Goal: Navigation & Orientation: Find specific page/section

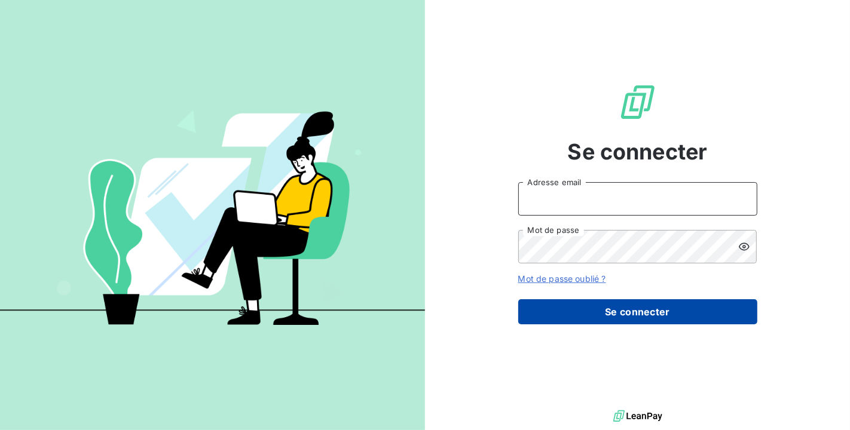
type input "[PERSON_NAME][EMAIL_ADDRESS][DOMAIN_NAME]"
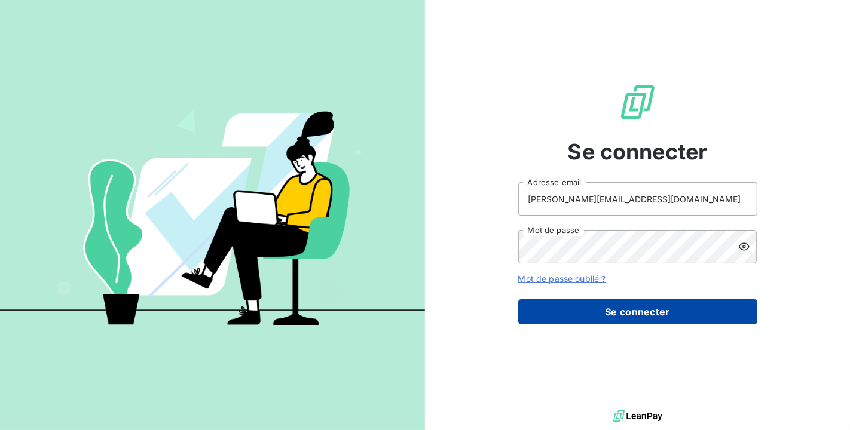
click at [566, 315] on button "Se connecter" at bounding box center [637, 311] width 239 height 25
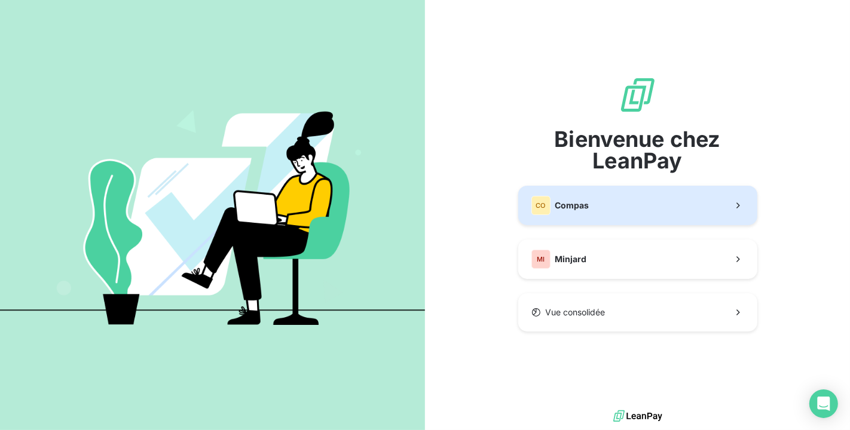
click at [580, 193] on button "CO Compas" at bounding box center [637, 205] width 239 height 39
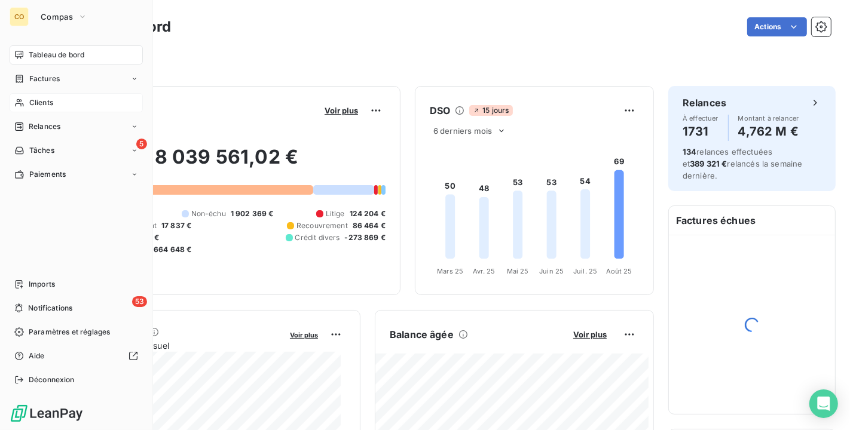
click at [24, 102] on icon at bounding box center [19, 103] width 10 height 10
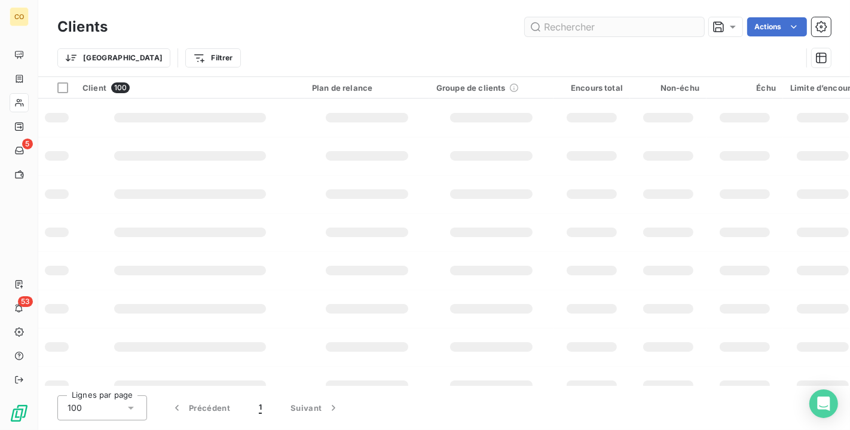
click at [577, 26] on input "text" at bounding box center [614, 26] width 179 height 19
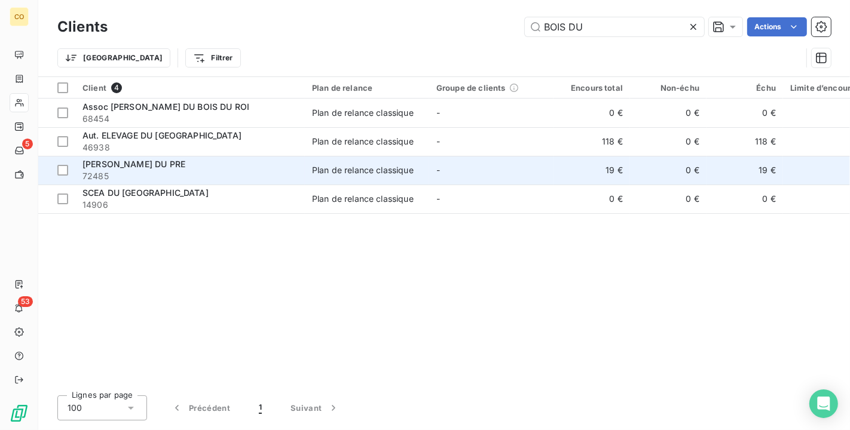
type input "BOIS DU"
click at [265, 164] on div "EARL LE BOIS DU PRE" at bounding box center [189, 164] width 215 height 12
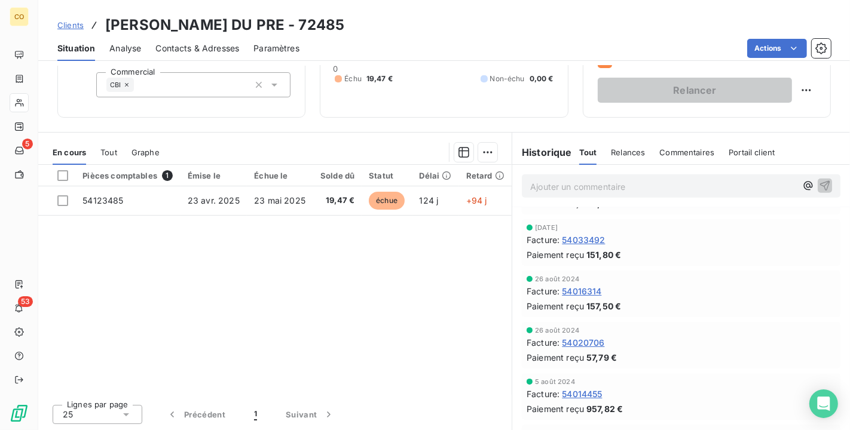
scroll to position [1050, 0]
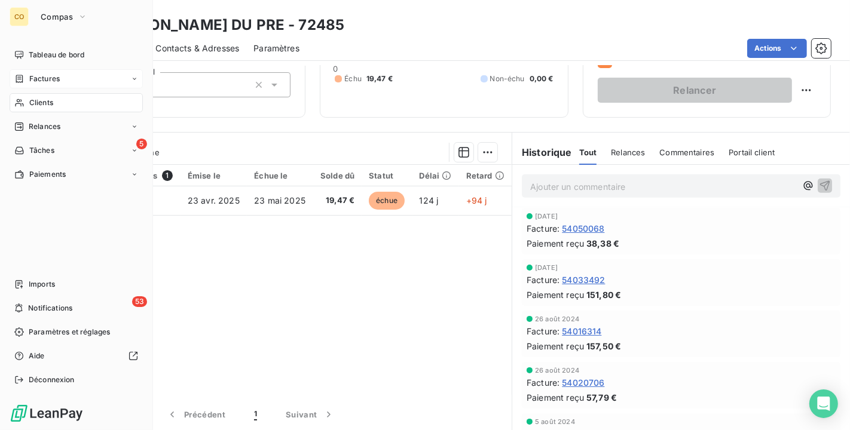
click at [57, 80] on span "Factures" at bounding box center [44, 79] width 30 height 11
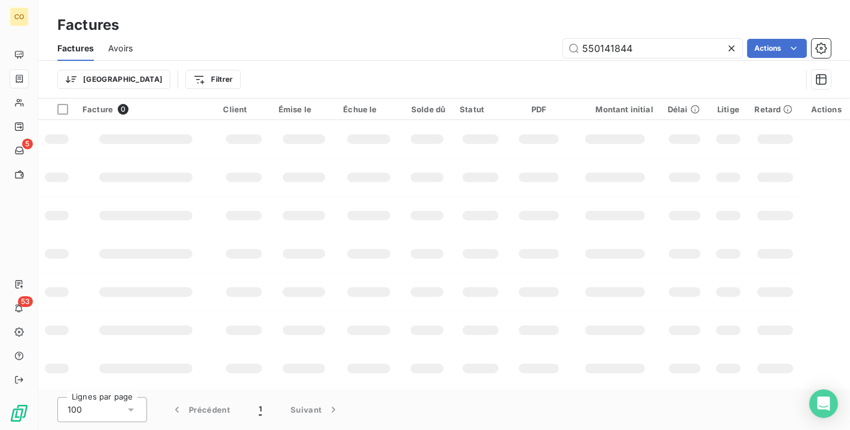
drag, startPoint x: 677, startPoint y: 45, endPoint x: 331, endPoint y: 40, distance: 346.0
click at [331, 40] on div "550141844 Actions" at bounding box center [489, 48] width 684 height 19
type input "54356944"
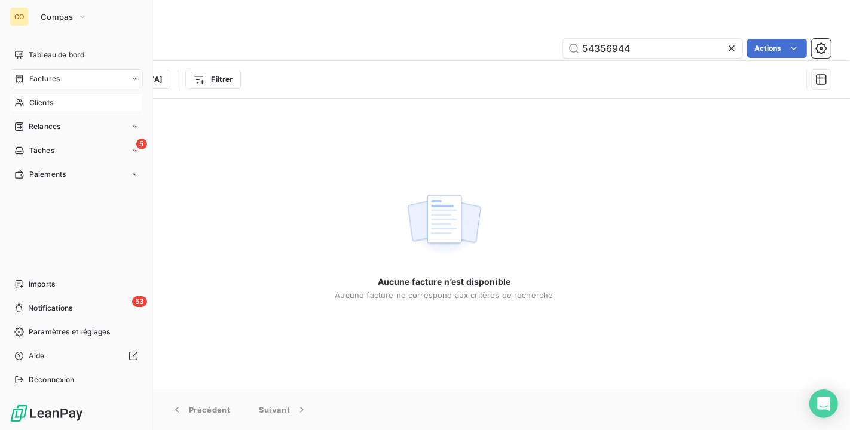
click at [65, 99] on div "Clients" at bounding box center [76, 102] width 133 height 19
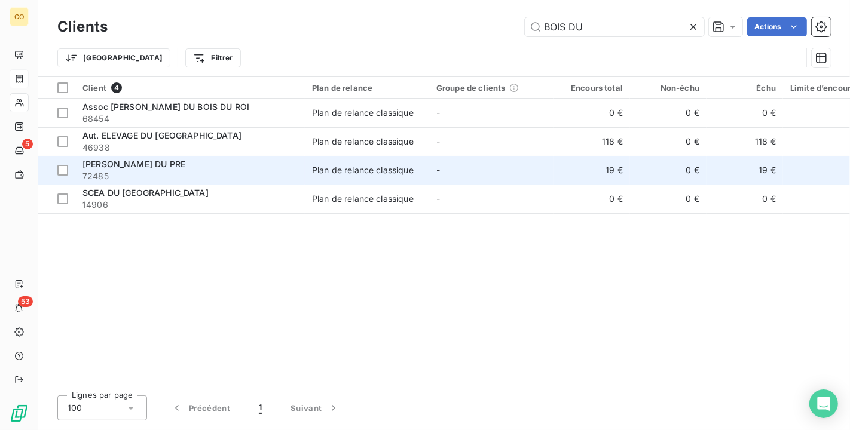
click at [247, 177] on span "72485" at bounding box center [189, 176] width 215 height 12
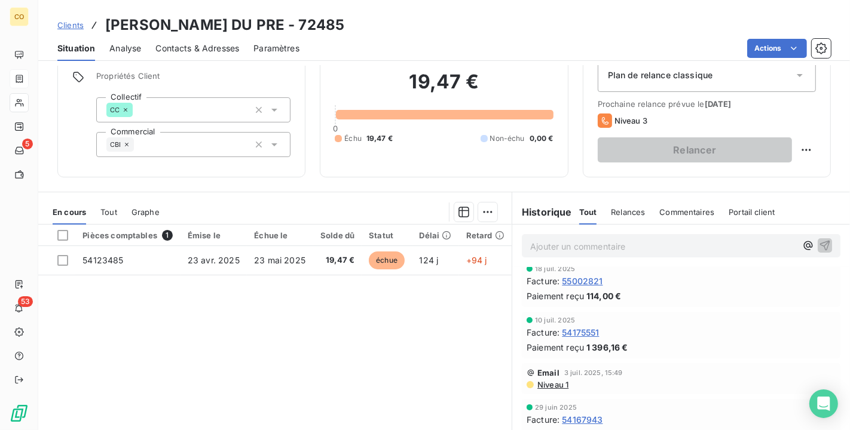
scroll to position [111, 0]
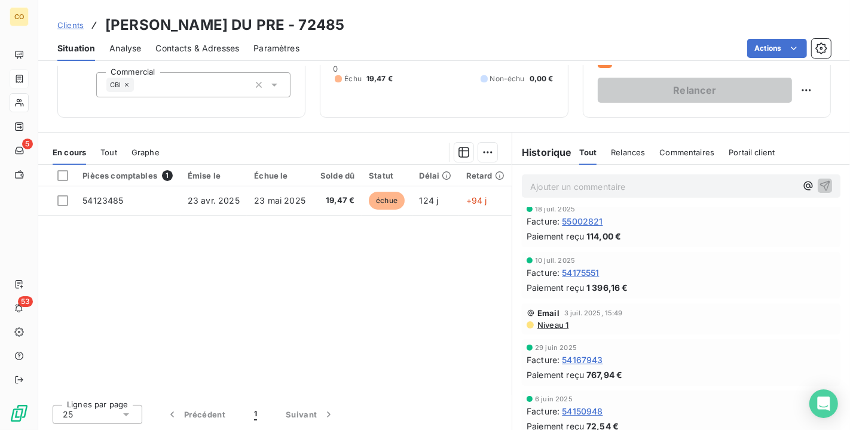
click at [548, 325] on span "Niveau 1" at bounding box center [552, 325] width 32 height 10
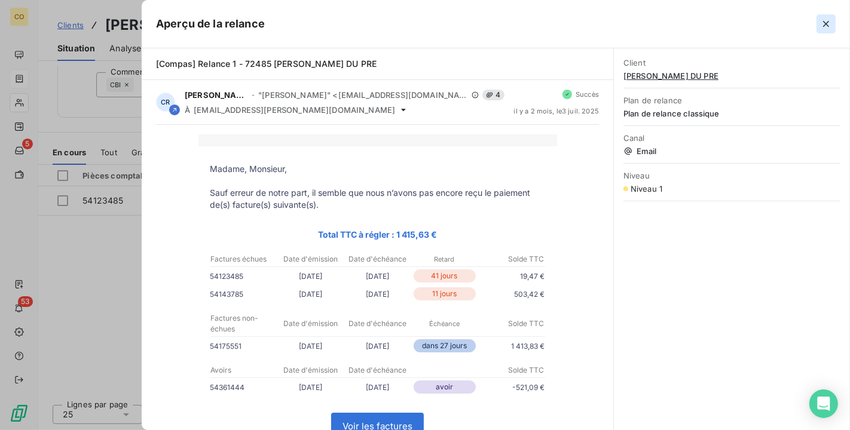
click at [816, 22] on button "button" at bounding box center [825, 23] width 19 height 19
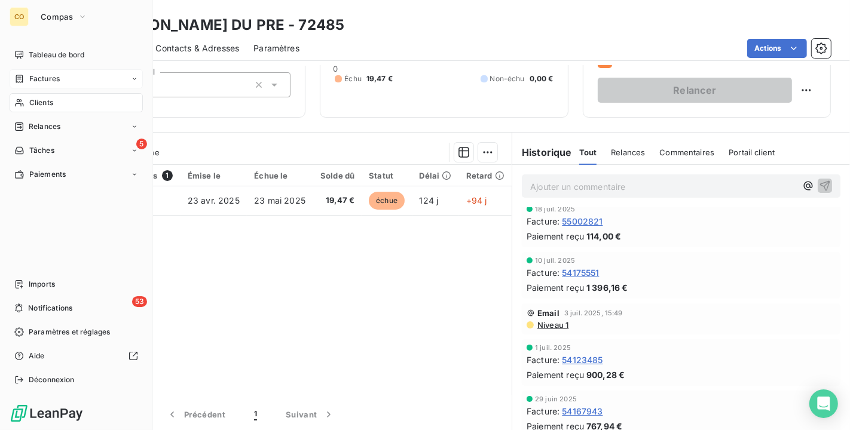
click at [25, 97] on div "Clients" at bounding box center [76, 102] width 133 height 19
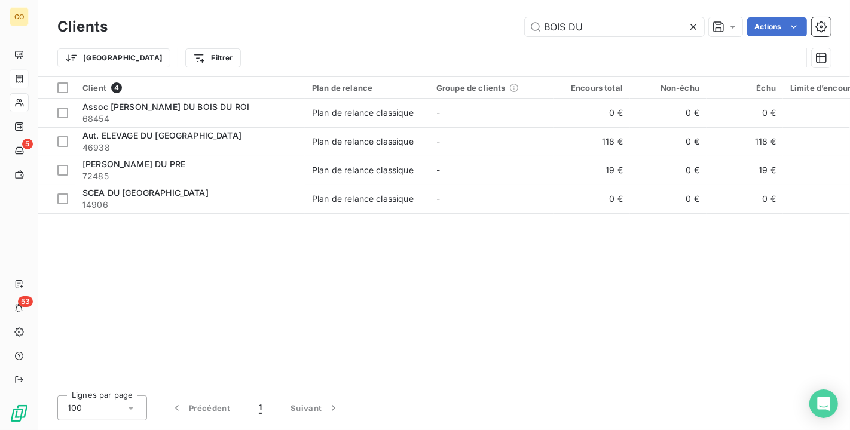
drag, startPoint x: 650, startPoint y: 21, endPoint x: 218, endPoint y: -22, distance: 433.5
click at [218, 0] on html "CO 5 53 Clients BOIS DU Actions Trier Filtrer Client 4 Plan de relance Groupe d…" at bounding box center [425, 215] width 850 height 430
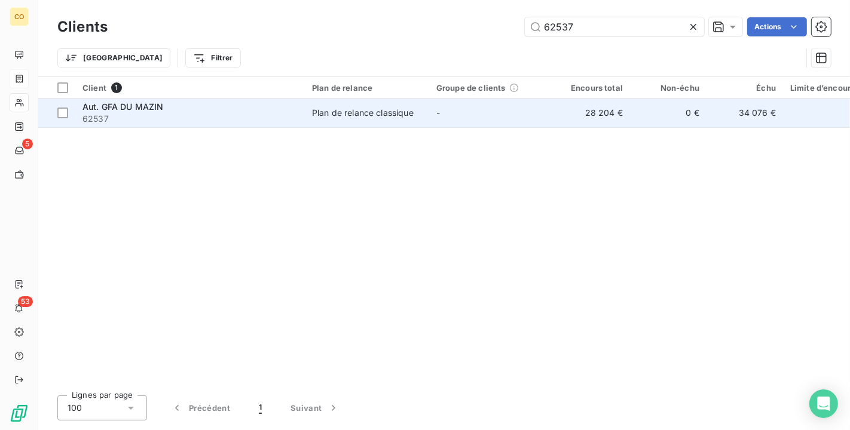
type input "62537"
click at [284, 116] on span "62537" at bounding box center [189, 119] width 215 height 12
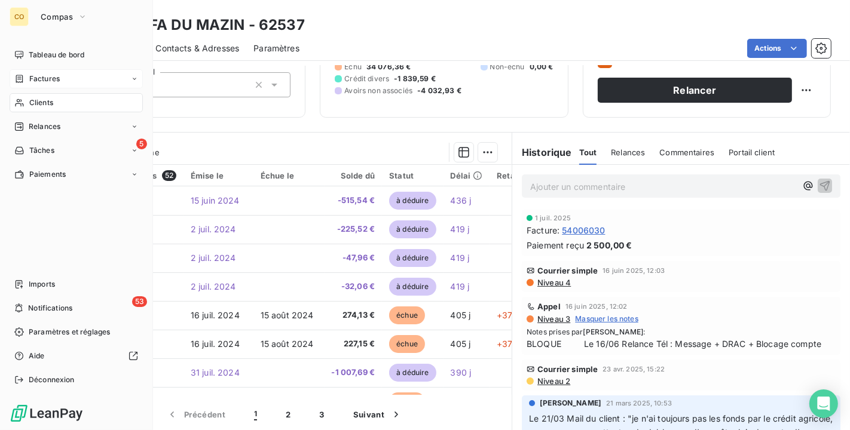
click at [25, 100] on div "Clients" at bounding box center [76, 102] width 133 height 19
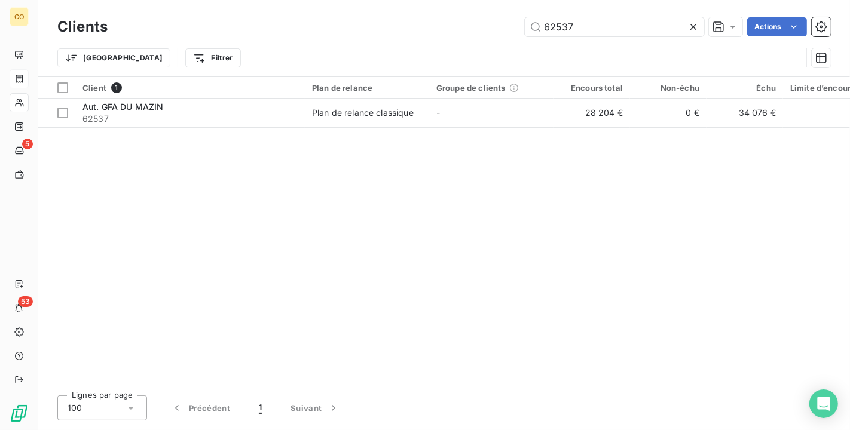
drag, startPoint x: 657, startPoint y: 25, endPoint x: 177, endPoint y: 13, distance: 479.4
click at [177, 13] on div "Clients 62537 Actions Trier Filtrer" at bounding box center [443, 38] width 811 height 76
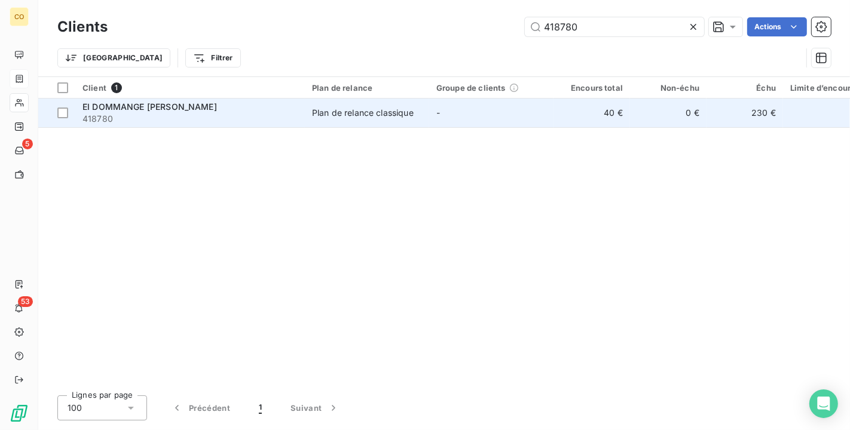
type input "418780"
click at [405, 126] on td "Plan de relance classique" at bounding box center [367, 113] width 124 height 29
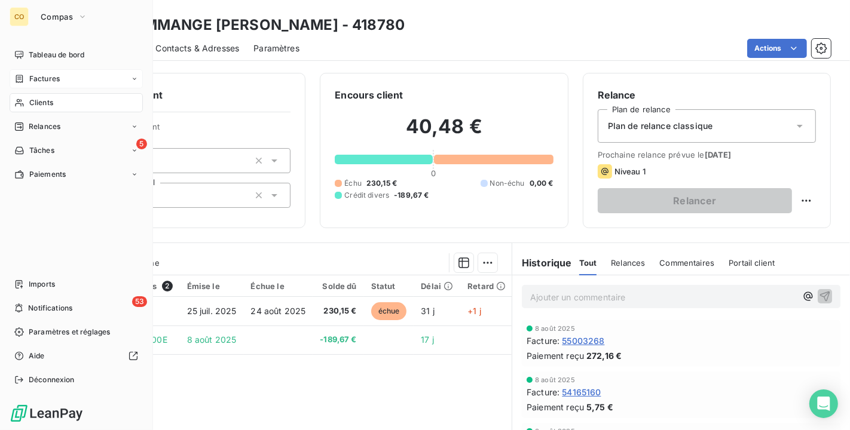
click at [41, 100] on span "Clients" at bounding box center [41, 102] width 24 height 11
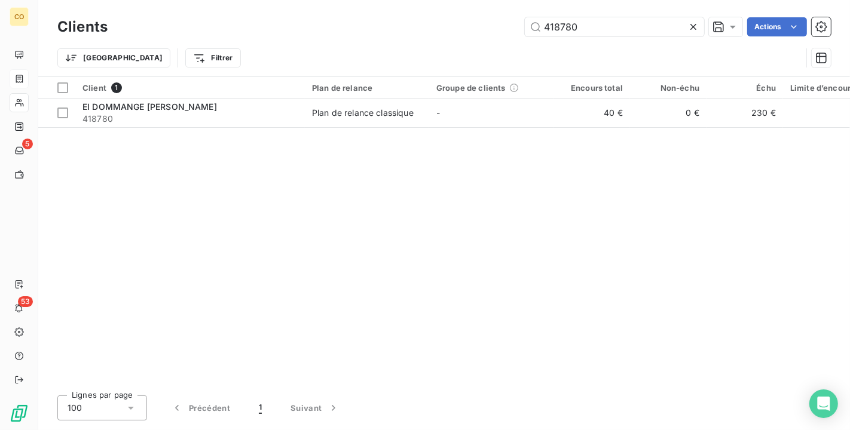
drag, startPoint x: 608, startPoint y: 34, endPoint x: 343, endPoint y: -2, distance: 267.1
click at [343, 0] on html "CO 5 53 Clients 418780 Actions Trier Filtrer Client 1 Plan de relance Groupe de…" at bounding box center [425, 215] width 850 height 430
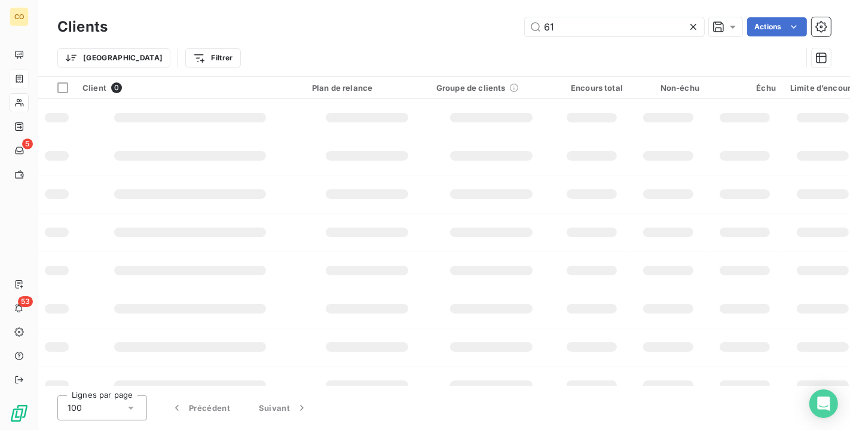
type input "6"
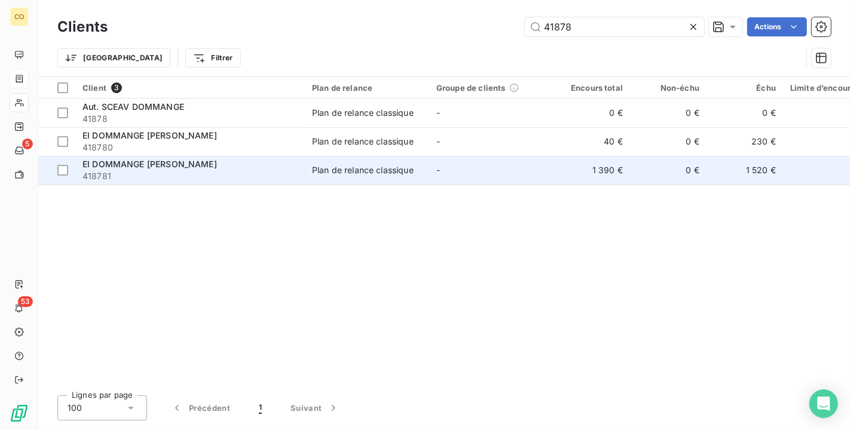
type input "41878"
click at [193, 172] on span "418781" at bounding box center [189, 176] width 215 height 12
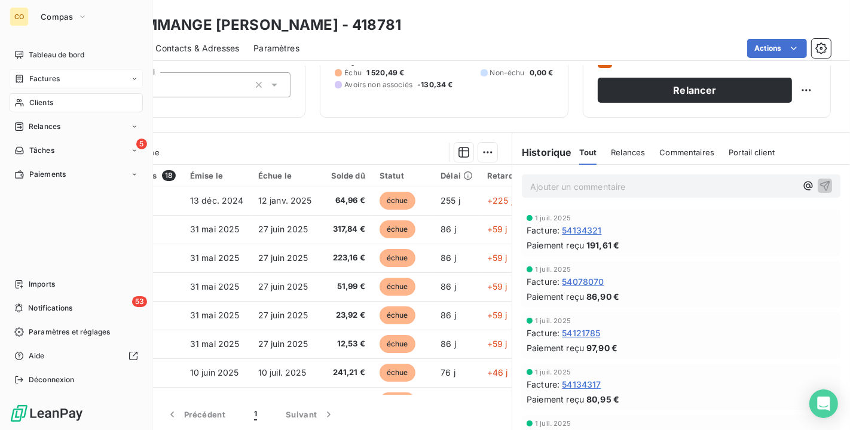
click at [45, 109] on div "Clients" at bounding box center [76, 102] width 133 height 19
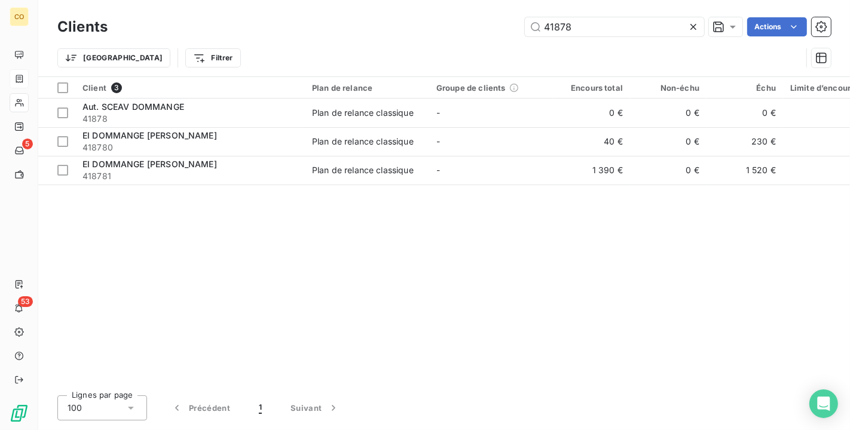
click at [692, 23] on icon at bounding box center [693, 27] width 12 height 12
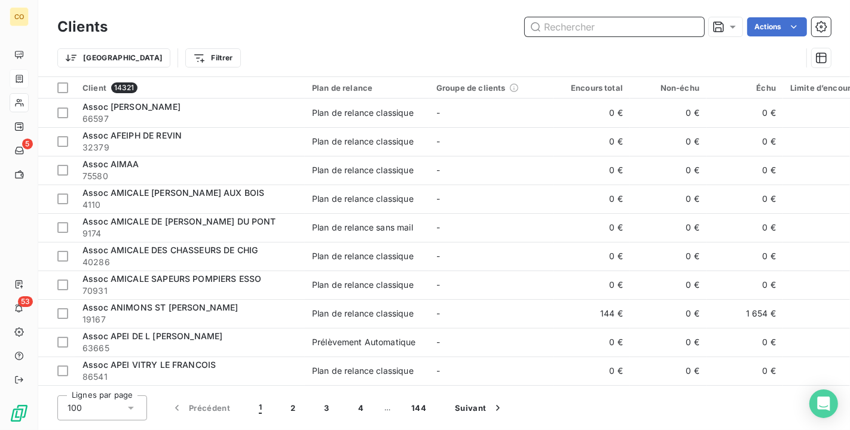
click at [592, 36] on input "text" at bounding box center [614, 26] width 179 height 19
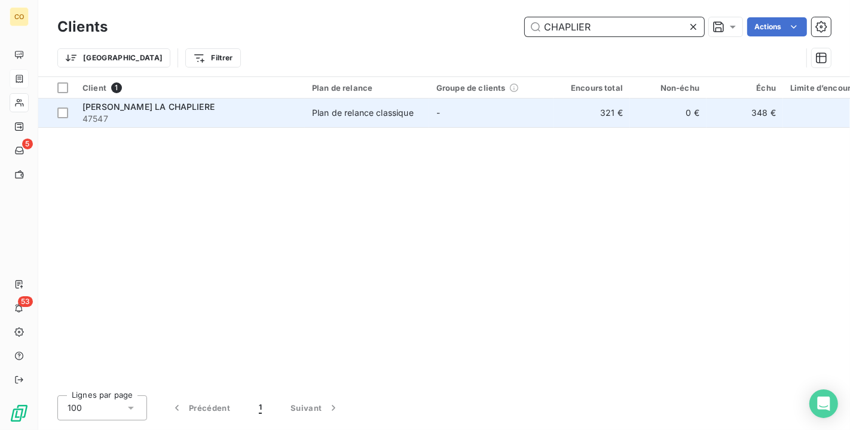
type input "CHAPLIER"
click at [494, 103] on td "-" at bounding box center [491, 113] width 124 height 29
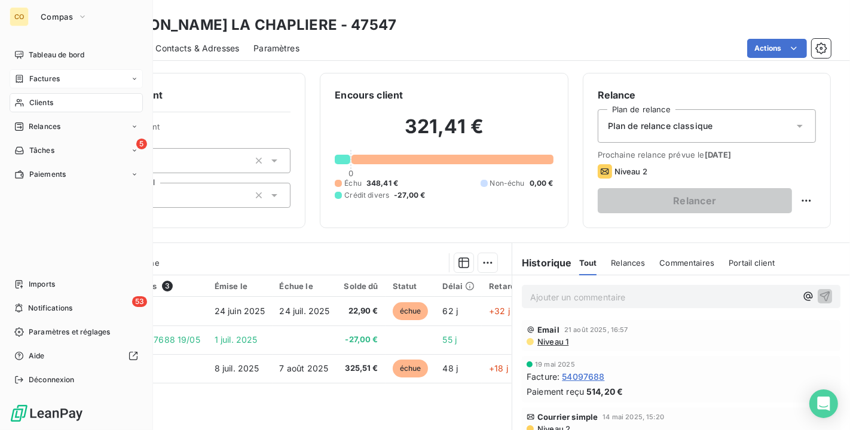
click at [17, 102] on icon at bounding box center [19, 103] width 10 height 10
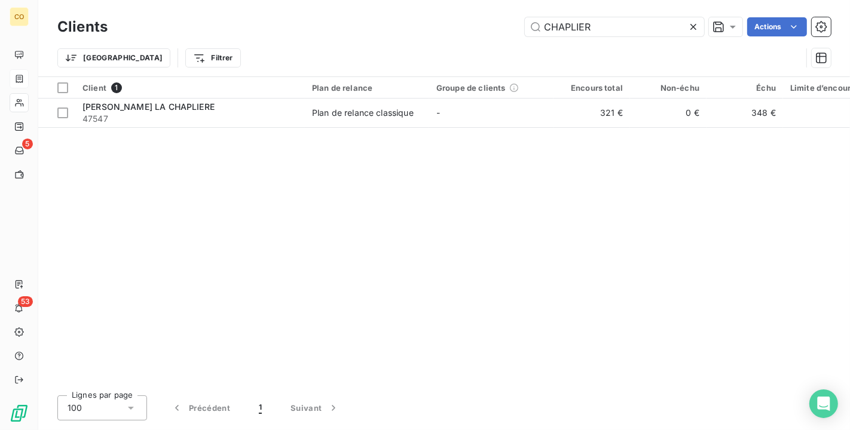
drag, startPoint x: 609, startPoint y: 30, endPoint x: 275, endPoint y: 6, distance: 334.3
click at [275, 6] on div "Clients CHAPLIER Actions Trier Filtrer" at bounding box center [443, 38] width 811 height 76
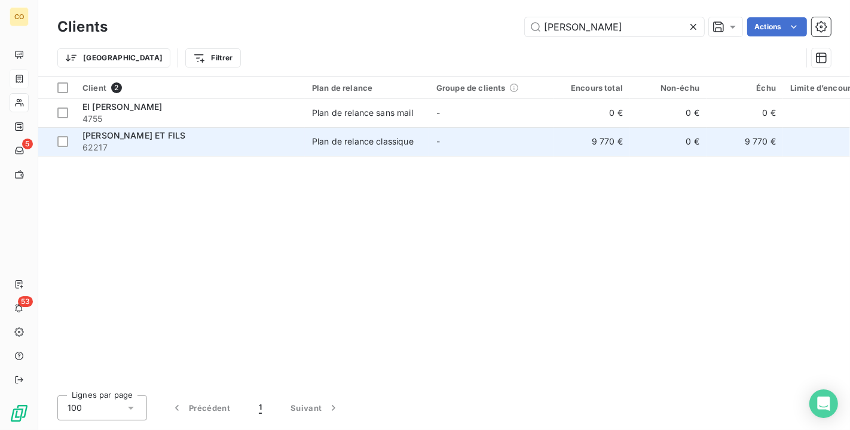
type input "ROBERT FA"
click at [111, 142] on span "62217" at bounding box center [189, 148] width 215 height 12
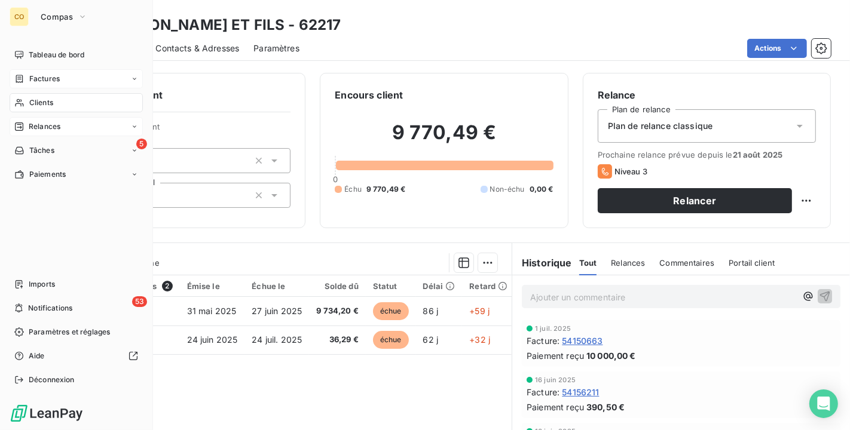
click at [45, 128] on span "Relances" at bounding box center [45, 126] width 32 height 11
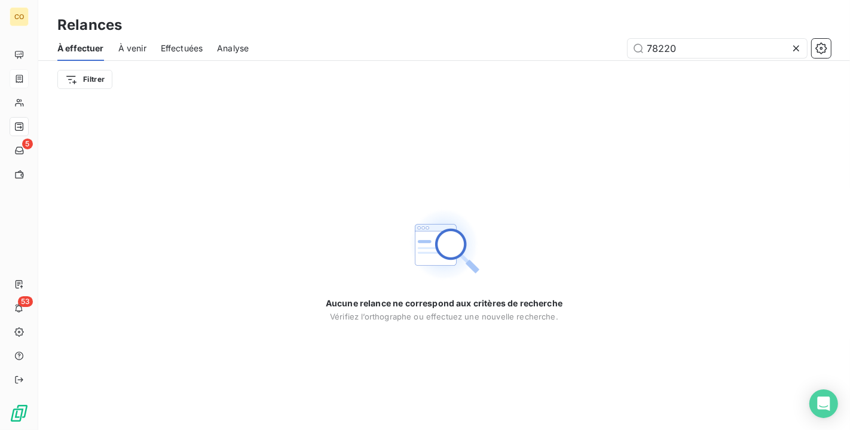
drag, startPoint x: 695, startPoint y: 54, endPoint x: 452, endPoint y: 7, distance: 247.2
click at [451, 4] on div "Relances À effectuer À venir Effectuées Analyse 78220 Filtrer" at bounding box center [443, 49] width 811 height 98
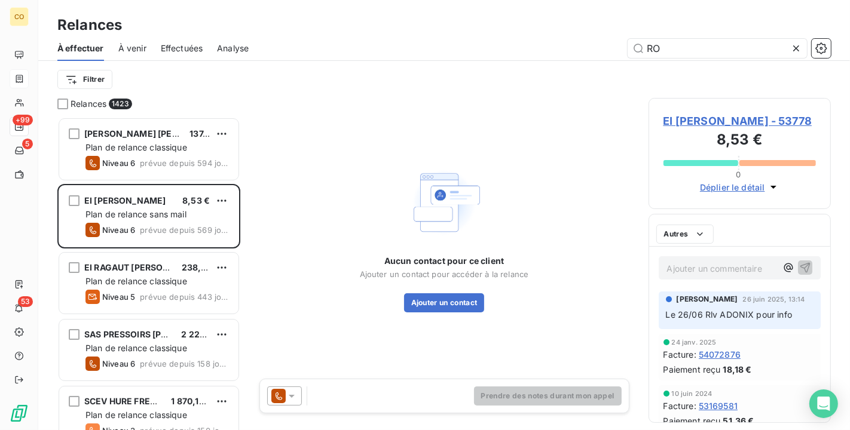
scroll to position [303, 172]
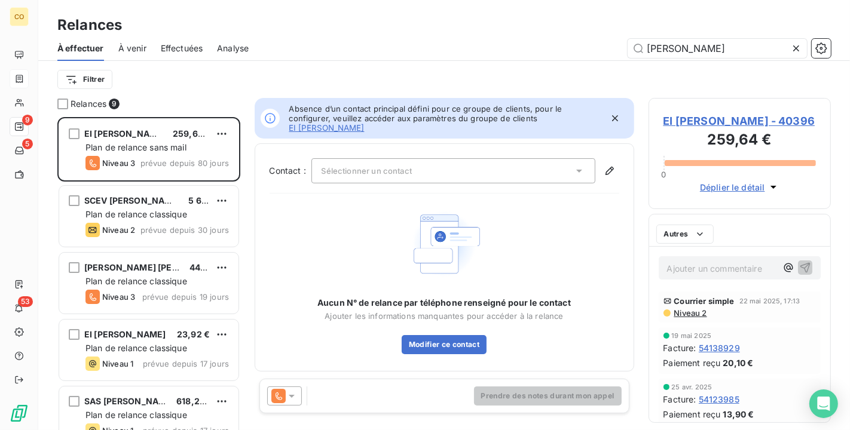
scroll to position [303, 172]
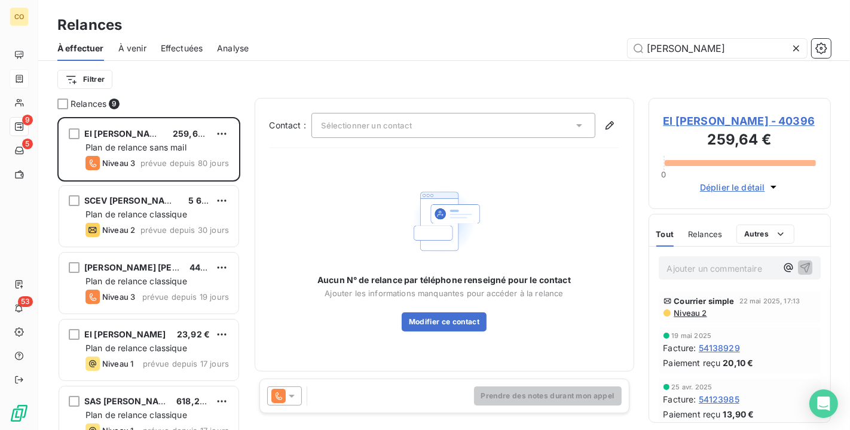
type input "ROBERT"
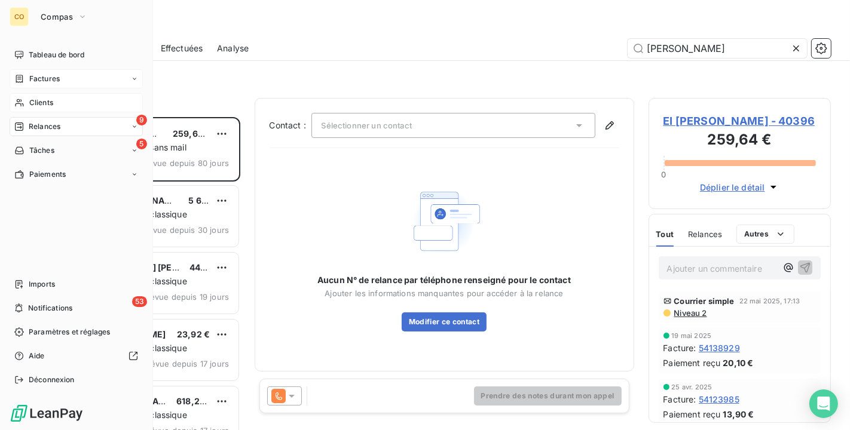
click at [33, 96] on div "Clients" at bounding box center [76, 102] width 133 height 19
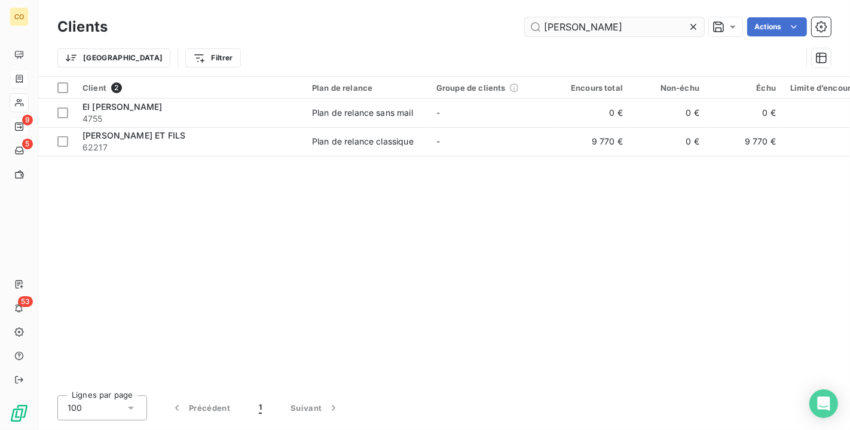
drag, startPoint x: 633, startPoint y: 37, endPoint x: 613, endPoint y: 29, distance: 22.5
click at [613, 29] on div "Clients ROBERT FA Actions" at bounding box center [443, 26] width 773 height 25
drag, startPoint x: 607, startPoint y: 24, endPoint x: 349, endPoint y: -18, distance: 260.9
click at [349, 0] on html "CO 9 5 53 Clients ROBERT FA Actions Trier Filtrer Client 2 Plan de relance Grou…" at bounding box center [425, 215] width 850 height 430
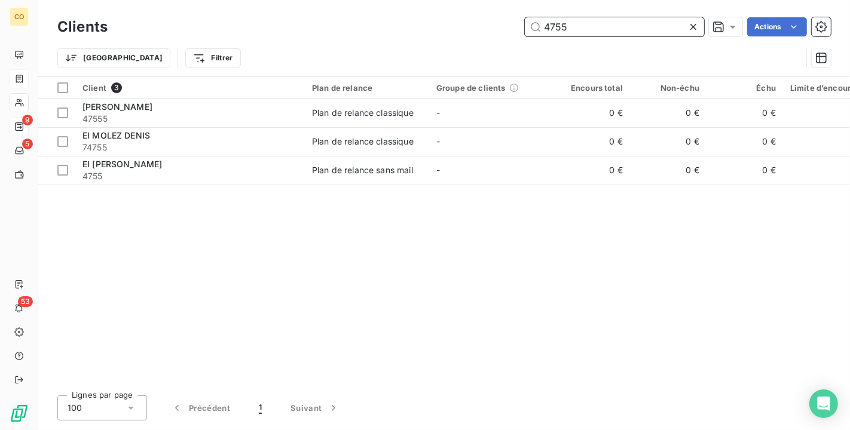
drag, startPoint x: 598, startPoint y: 25, endPoint x: 336, endPoint y: -1, distance: 262.5
click at [336, 0] on html "CO 9 5 53 Clients 4755 Actions Trier Filtrer Client 3 Plan de relance Groupe de…" at bounding box center [425, 215] width 850 height 430
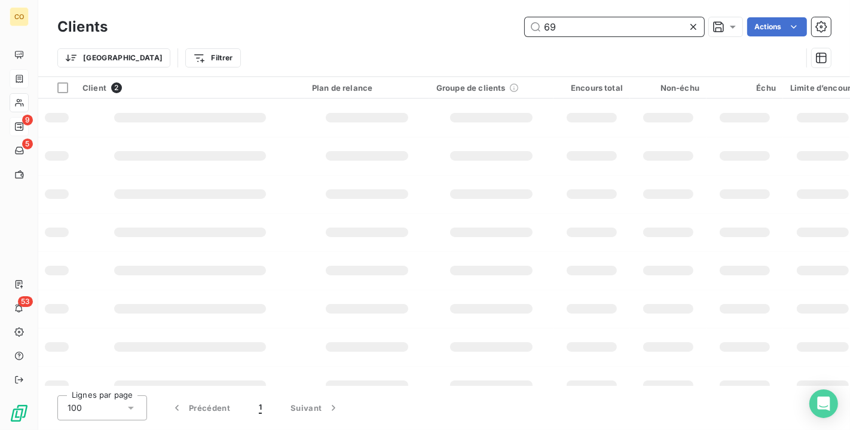
type input "6"
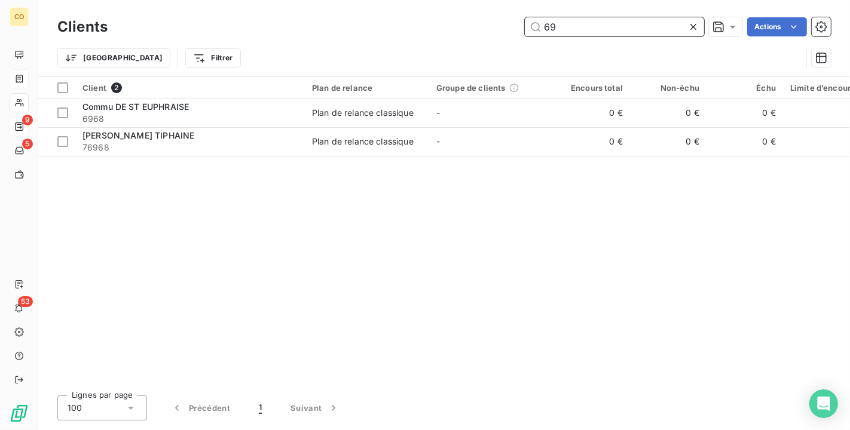
type input "6"
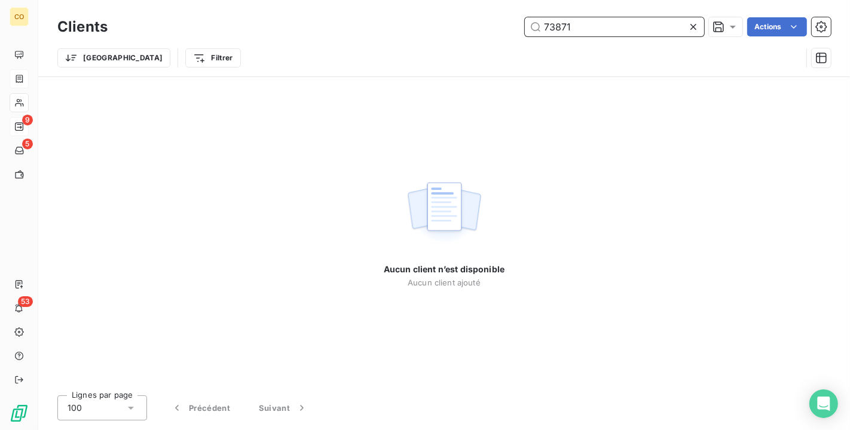
drag, startPoint x: 593, startPoint y: 27, endPoint x: 350, endPoint y: -22, distance: 248.1
click at [350, 0] on html "CO 9 5 53 Clients 73871 Actions Trier Filtrer Aucun client n’est disponible Auc…" at bounding box center [425, 215] width 850 height 430
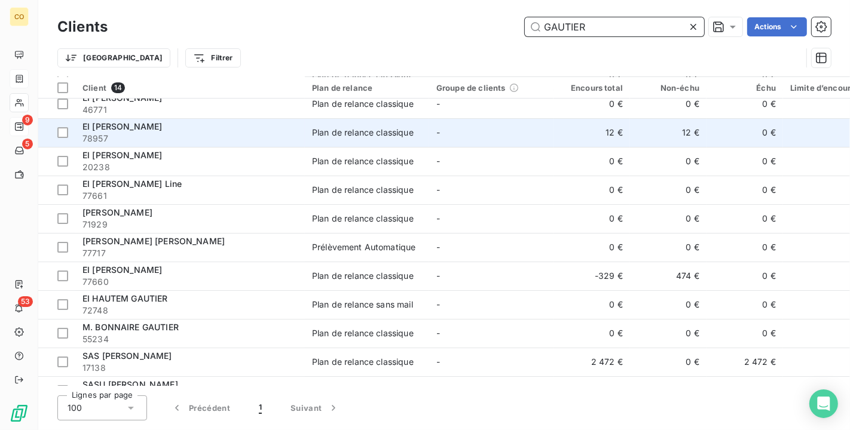
scroll to position [118, 0]
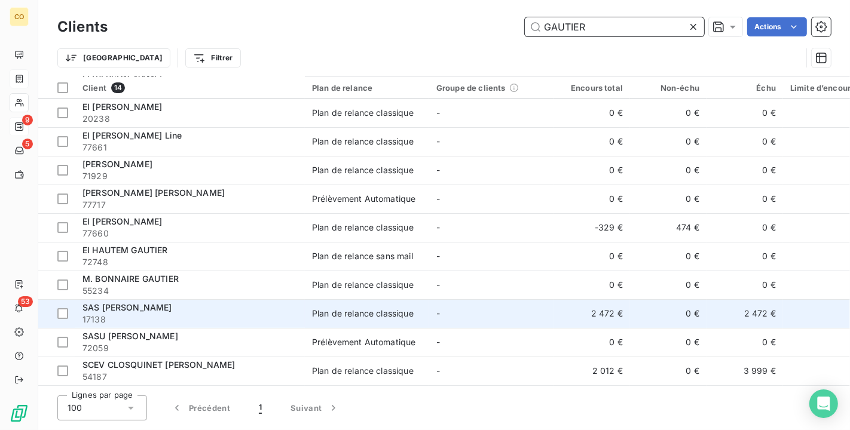
type input "GAUTIER"
click at [270, 314] on span "17138" at bounding box center [189, 320] width 215 height 12
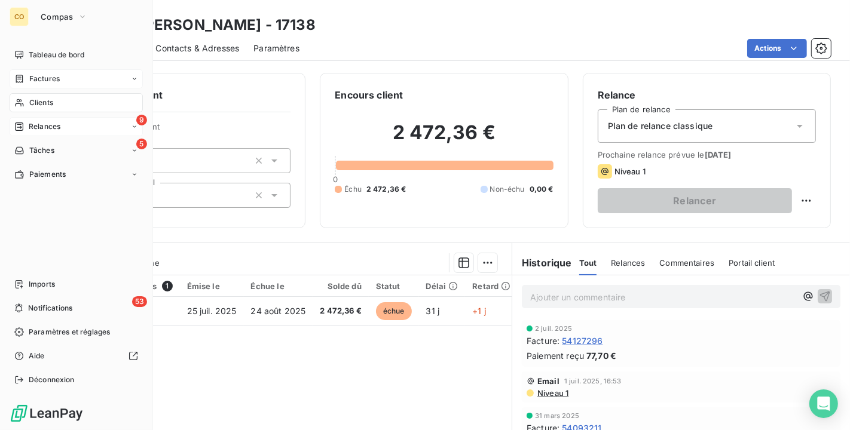
drag, startPoint x: 36, startPoint y: 109, endPoint x: 36, endPoint y: 102, distance: 7.2
click at [36, 102] on span "Clients" at bounding box center [41, 102] width 24 height 11
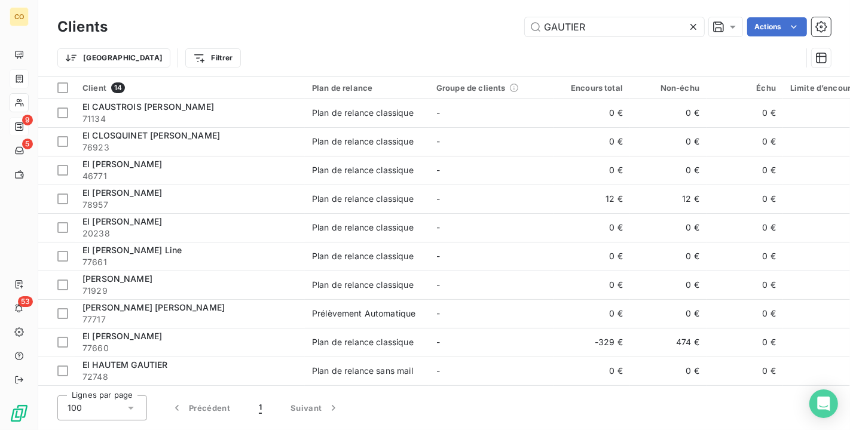
drag, startPoint x: 598, startPoint y: 25, endPoint x: 334, endPoint y: -10, distance: 265.8
click at [334, 0] on html "CO 9 5 53 Clients GAUTIER Actions Trier Filtrer Client 14 Plan de relance Group…" at bounding box center [425, 215] width 850 height 430
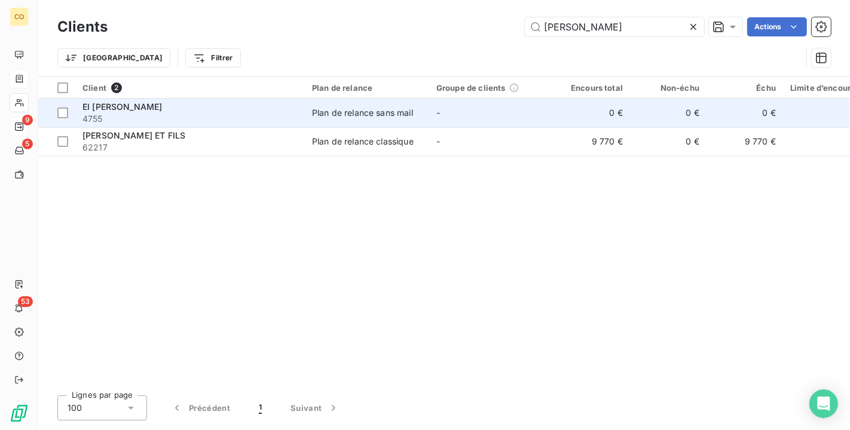
type input "ROBERT F"
click at [155, 118] on span "4755" at bounding box center [189, 119] width 215 height 12
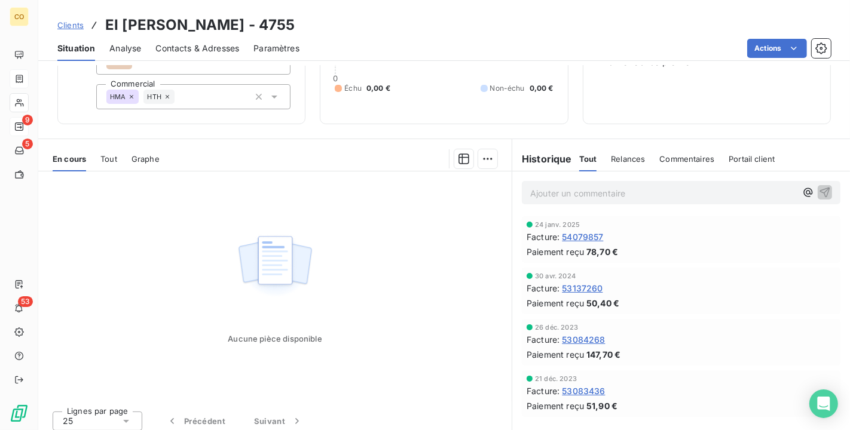
scroll to position [105, 0]
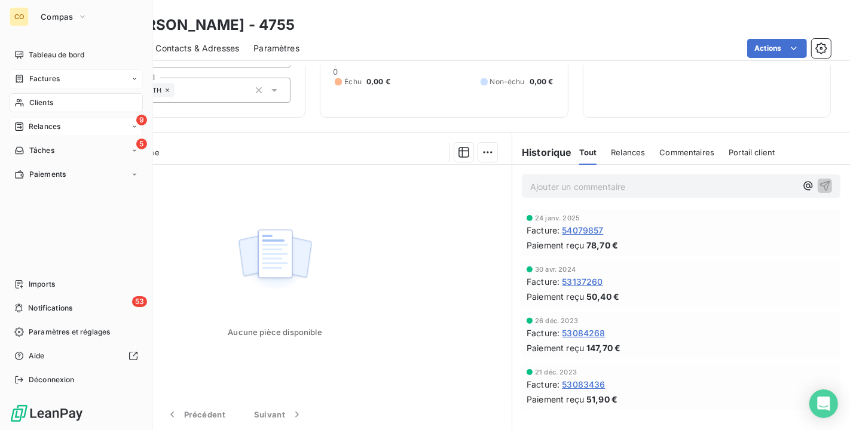
click at [56, 102] on div "Clients" at bounding box center [76, 102] width 133 height 19
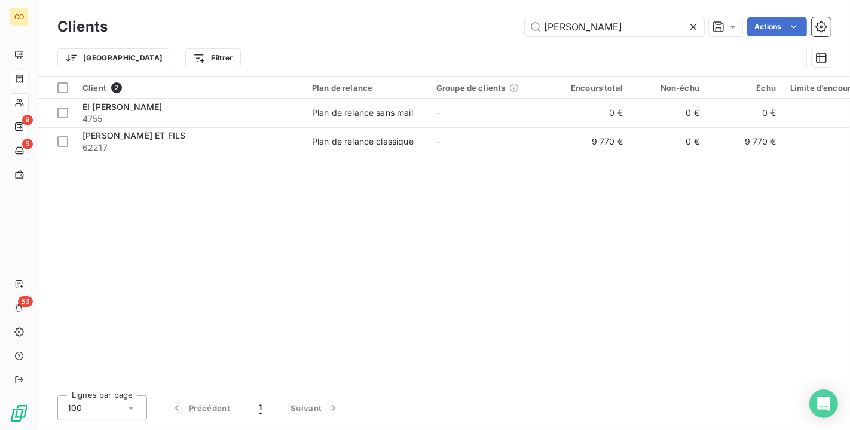
drag, startPoint x: 616, startPoint y: 19, endPoint x: 343, endPoint y: -3, distance: 274.0
click at [343, 0] on html "CO 9 5 53 Clients ROBERT F Actions Trier Filtrer Client 2 Plan de relance Group…" at bounding box center [425, 215] width 850 height 430
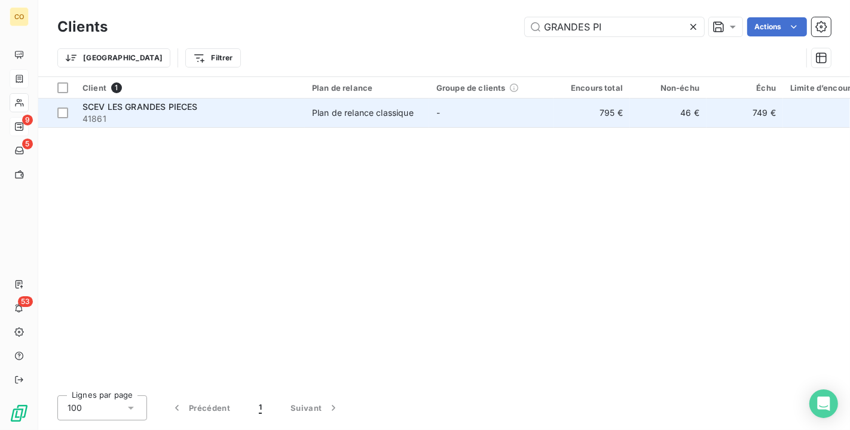
type input "GRANDES PI"
click at [305, 115] on td "Plan de relance classique" at bounding box center [367, 113] width 124 height 29
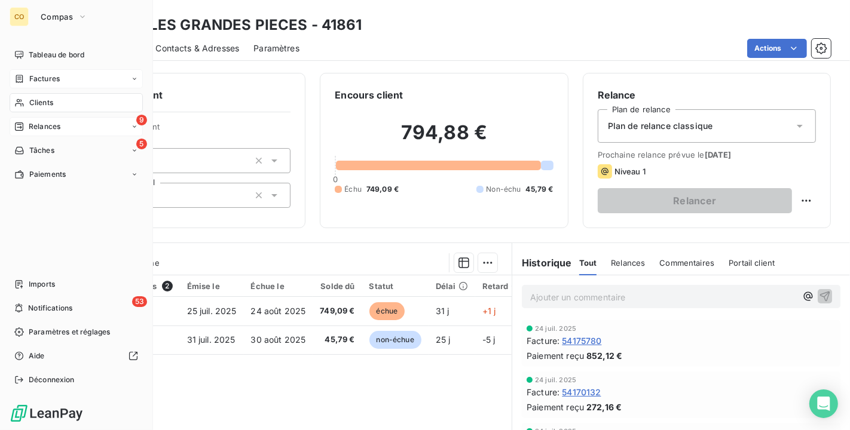
click at [43, 103] on span "Clients" at bounding box center [41, 102] width 24 height 11
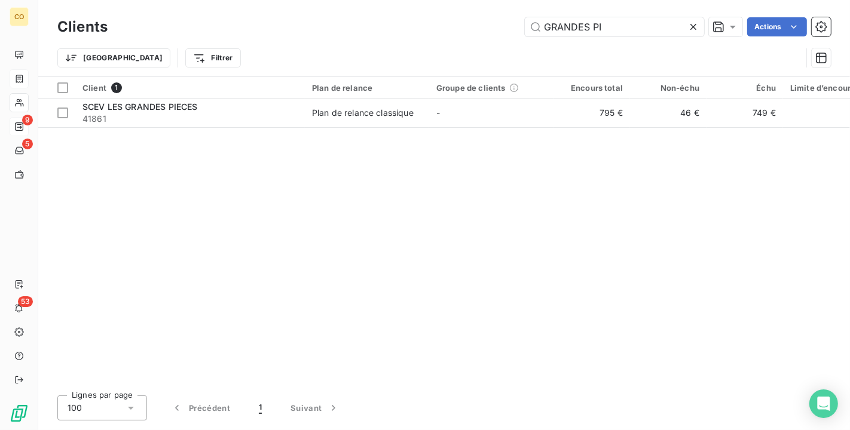
drag, startPoint x: 616, startPoint y: 29, endPoint x: 276, endPoint y: -7, distance: 341.8
click at [276, 0] on html "CO 9 5 53 Clients GRANDES PI Actions Trier Filtrer Client 1 Plan de relance Gro…" at bounding box center [425, 215] width 850 height 430
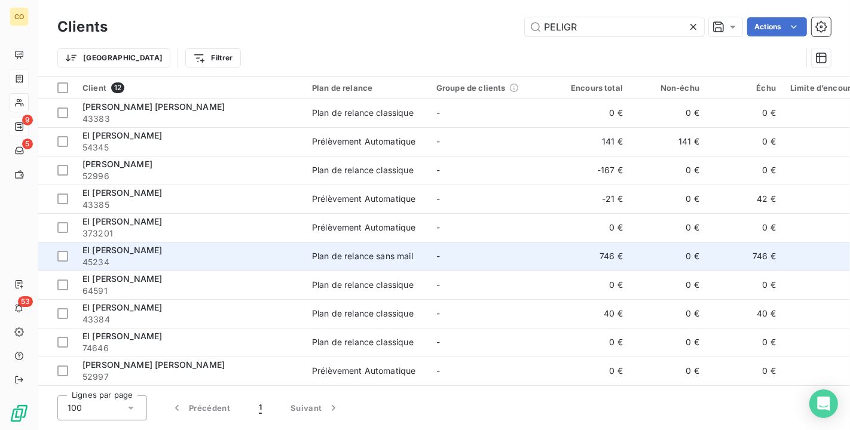
type input "PELIGR"
click at [231, 256] on span "45234" at bounding box center [189, 262] width 215 height 12
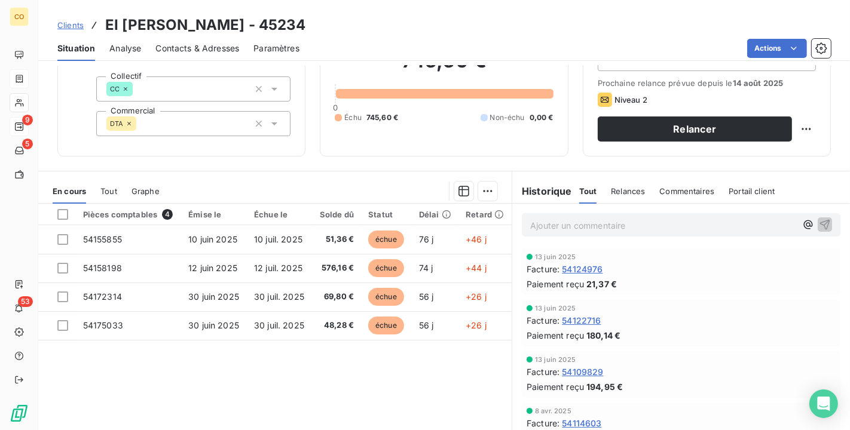
scroll to position [44, 0]
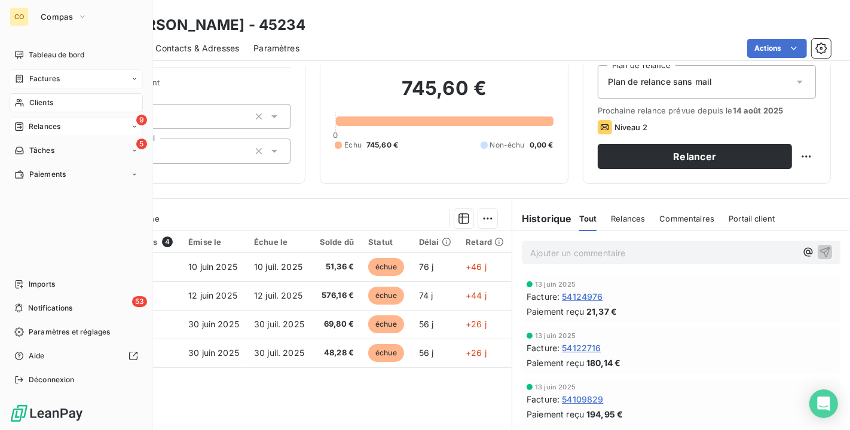
drag, startPoint x: 32, startPoint y: 99, endPoint x: 66, endPoint y: 95, distance: 34.2
click at [32, 99] on span "Clients" at bounding box center [41, 102] width 24 height 11
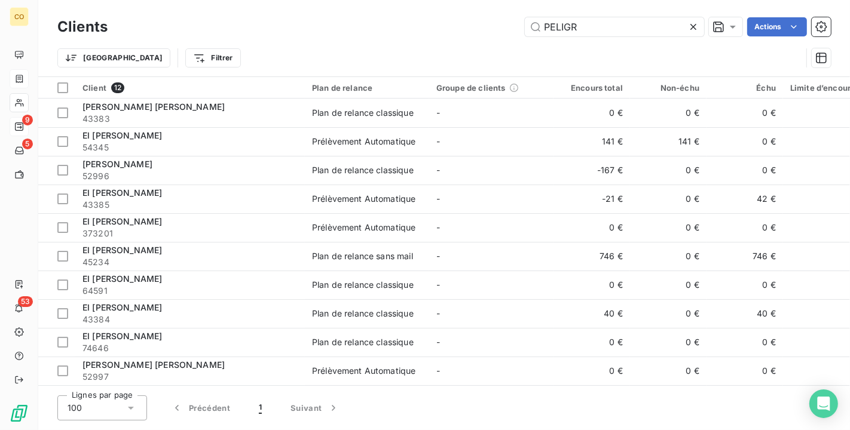
drag, startPoint x: 615, startPoint y: 33, endPoint x: 287, endPoint y: -2, distance: 330.5
click at [287, 0] on html "CO 9 5 53 Clients PELIGR Actions Trier Filtrer Client 12 Plan de relance Groupe…" at bounding box center [425, 215] width 850 height 430
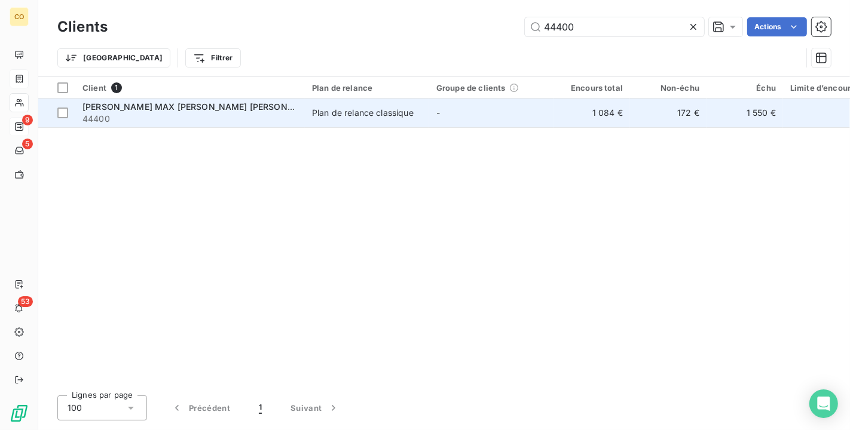
type input "44400"
click at [408, 117] on div "Plan de relance classique" at bounding box center [363, 113] width 102 height 12
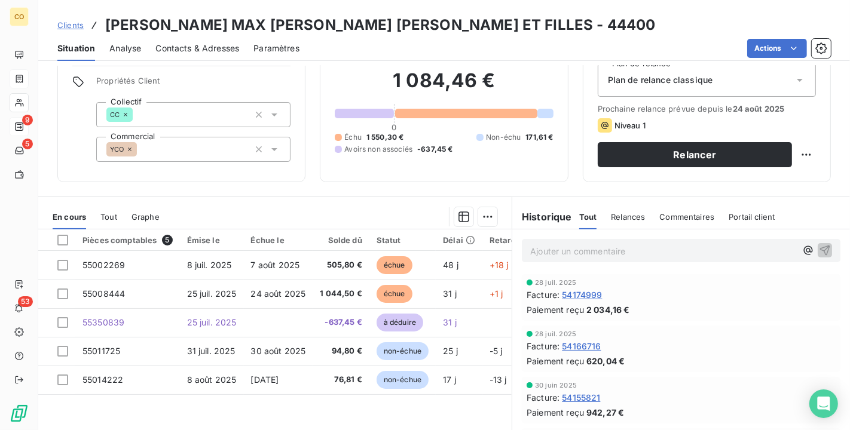
scroll to position [66, 0]
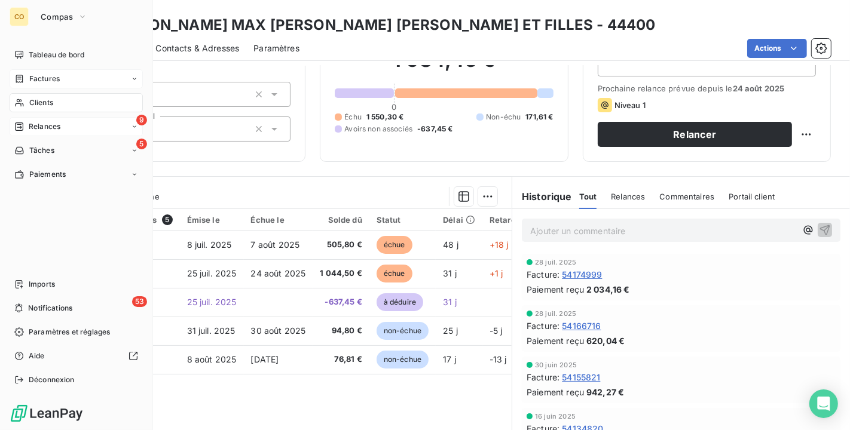
click at [28, 97] on div "Clients" at bounding box center [76, 102] width 133 height 19
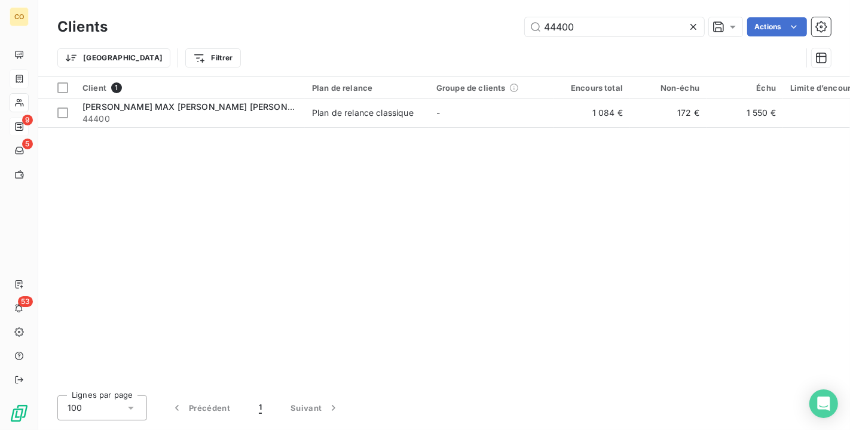
drag, startPoint x: 596, startPoint y: 26, endPoint x: 308, endPoint y: 20, distance: 287.5
click at [308, 20] on div "44400 Actions" at bounding box center [476, 26] width 709 height 19
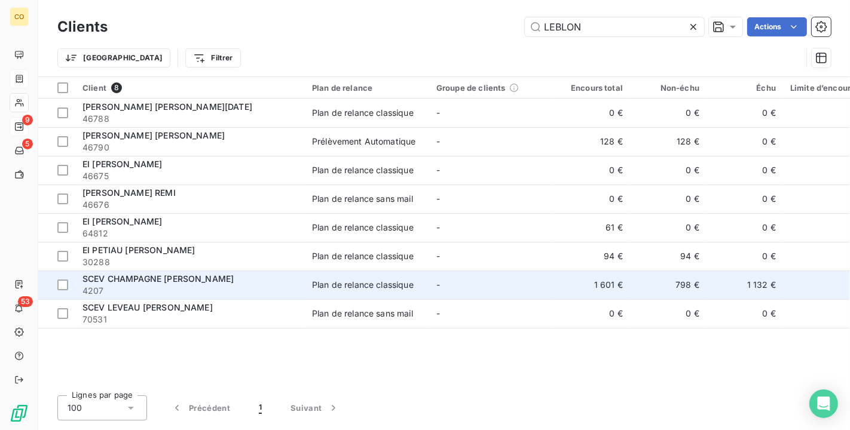
type input "LEBLON"
click at [225, 287] on span "4207" at bounding box center [189, 291] width 215 height 12
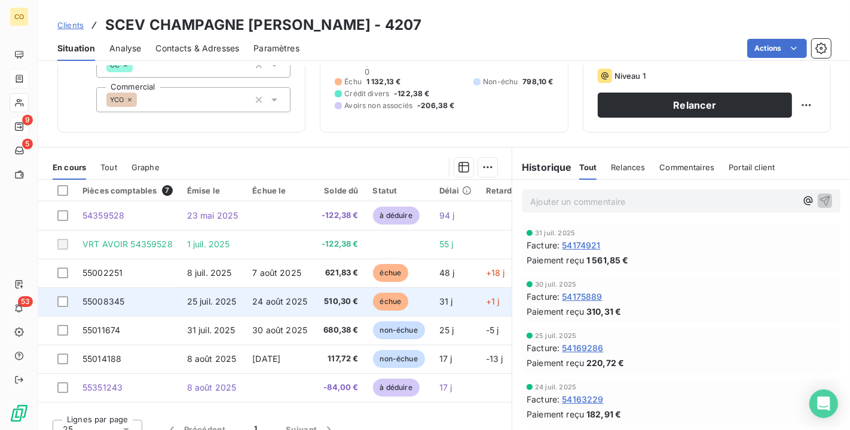
scroll to position [111, 0]
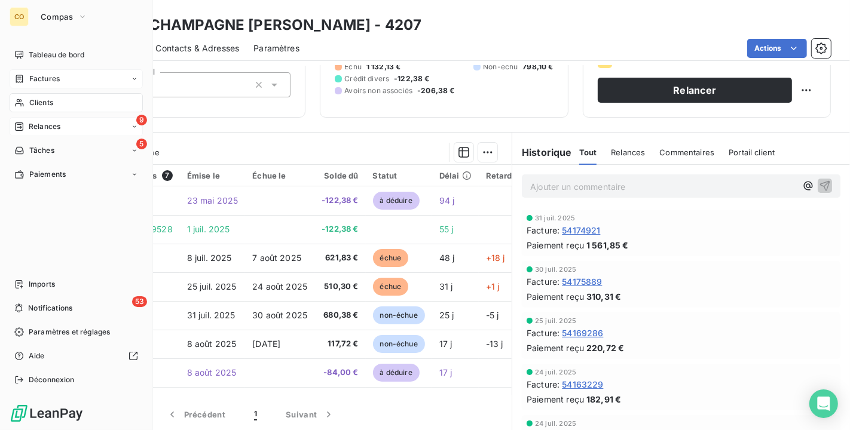
click at [26, 104] on div "Clients" at bounding box center [76, 102] width 133 height 19
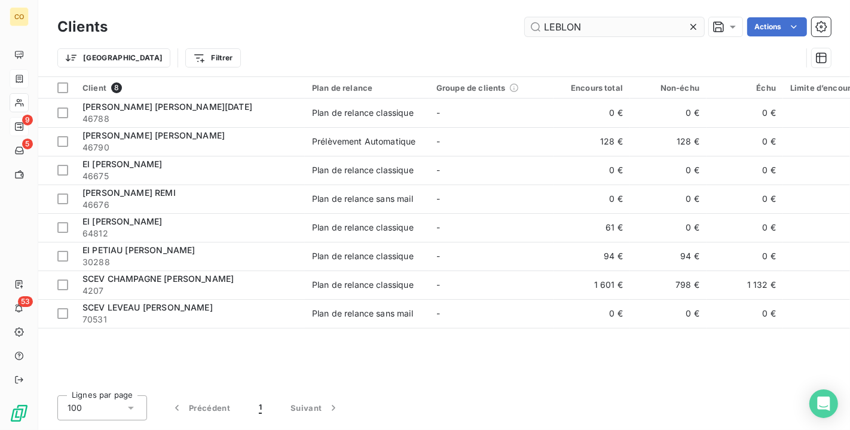
click at [602, 29] on input "LEBLON" at bounding box center [614, 26] width 179 height 19
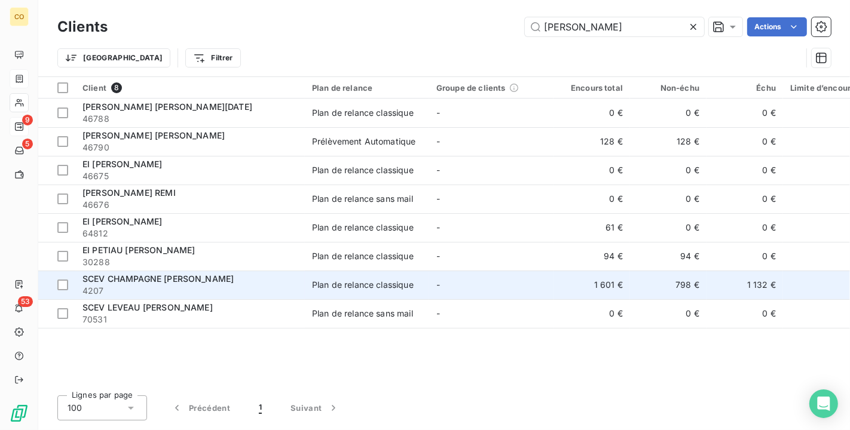
type input "LEBLOND"
click at [330, 278] on td "Plan de relance classique" at bounding box center [367, 285] width 124 height 29
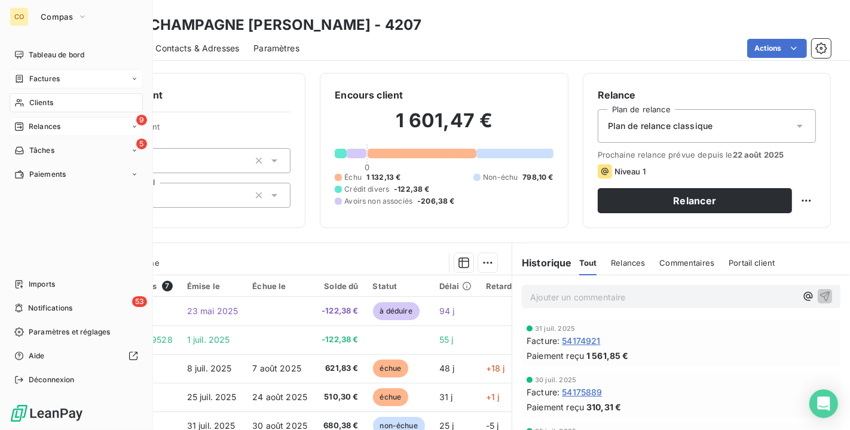
drag, startPoint x: 29, startPoint y: 105, endPoint x: 97, endPoint y: 66, distance: 77.9
click at [29, 105] on span "Clients" at bounding box center [41, 102] width 24 height 11
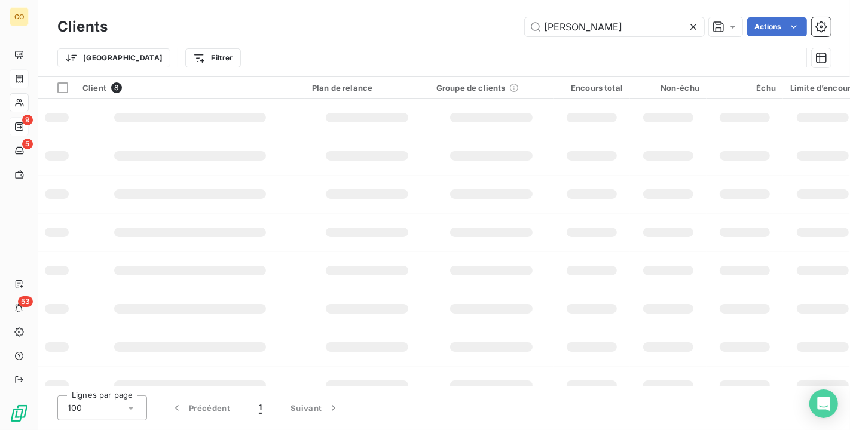
drag, startPoint x: 599, startPoint y: 31, endPoint x: 266, endPoint y: 32, distance: 332.8
click at [266, 32] on div "LEBLOND Actions" at bounding box center [476, 26] width 709 height 19
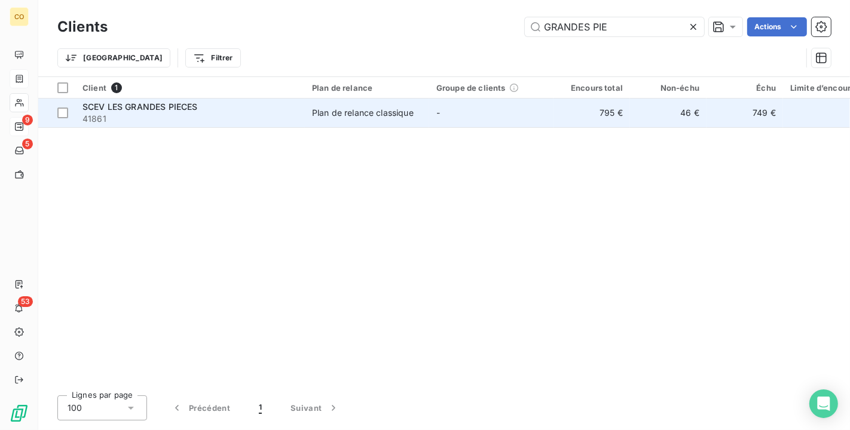
type input "GRANDES PIE"
click at [332, 117] on div "Plan de relance classique" at bounding box center [363, 113] width 102 height 12
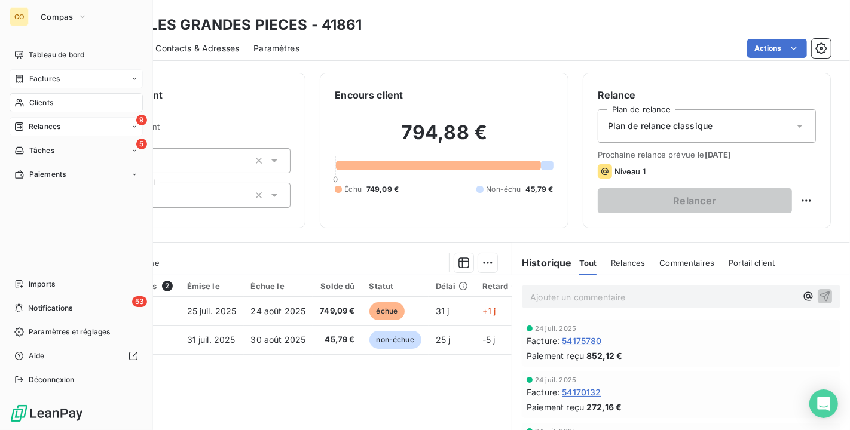
click at [23, 90] on nav "Tableau de bord Factures Clients 9 Relances 5 Tâches Paiements" at bounding box center [76, 114] width 133 height 139
click at [37, 106] on span "Clients" at bounding box center [41, 102] width 24 height 11
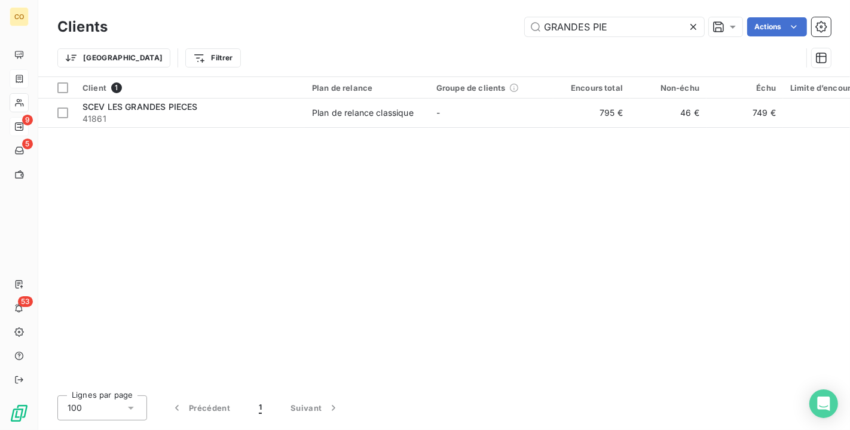
drag, startPoint x: 669, startPoint y: 25, endPoint x: 290, endPoint y: 41, distance: 379.2
click at [290, 41] on div "Clients GRANDES PIE Actions Trier Filtrer" at bounding box center [443, 45] width 773 height 62
type input "364811"
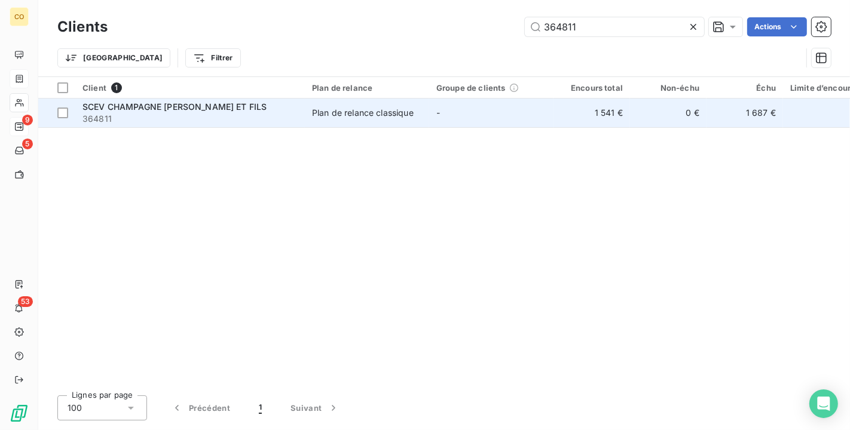
click at [442, 109] on td "-" at bounding box center [491, 113] width 124 height 29
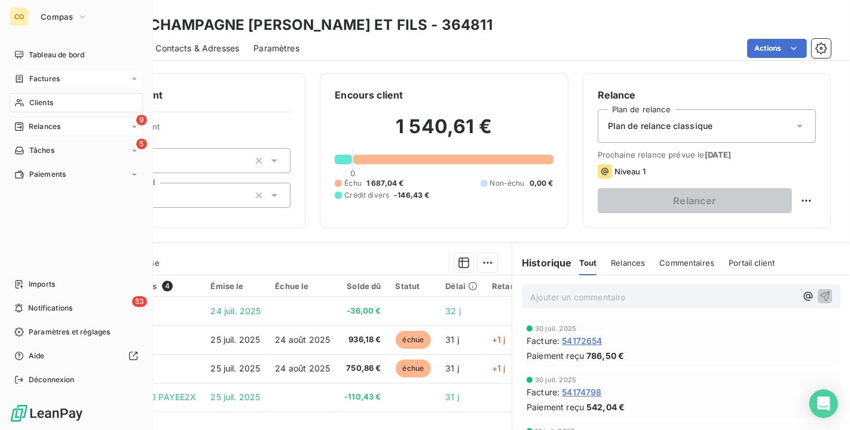
click at [25, 100] on div "Clients" at bounding box center [76, 102] width 133 height 19
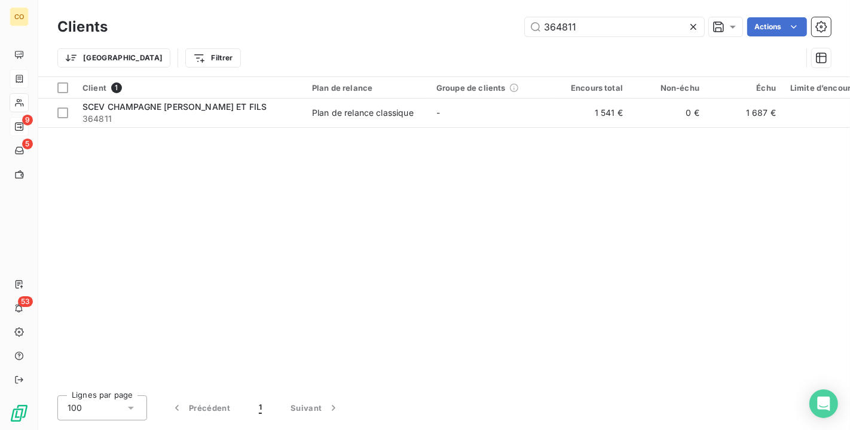
drag, startPoint x: 621, startPoint y: 34, endPoint x: 363, endPoint y: 20, distance: 257.9
click at [369, 22] on div "364811 Actions" at bounding box center [476, 26] width 709 height 19
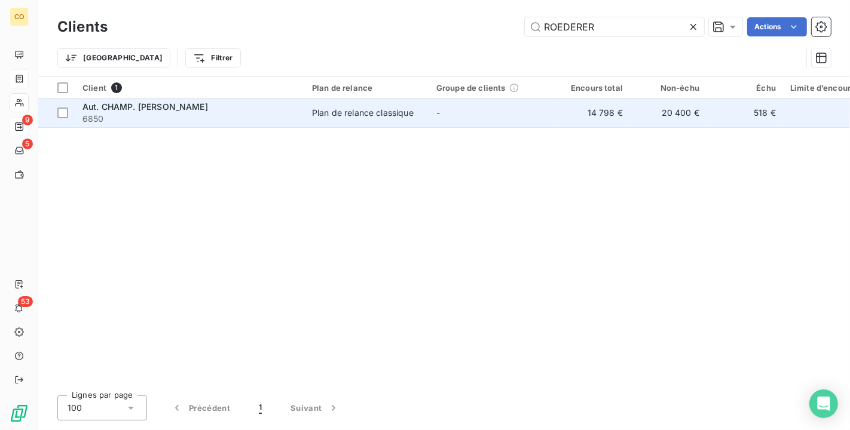
type input "ROEDERER"
click at [430, 121] on td "-" at bounding box center [491, 113] width 124 height 29
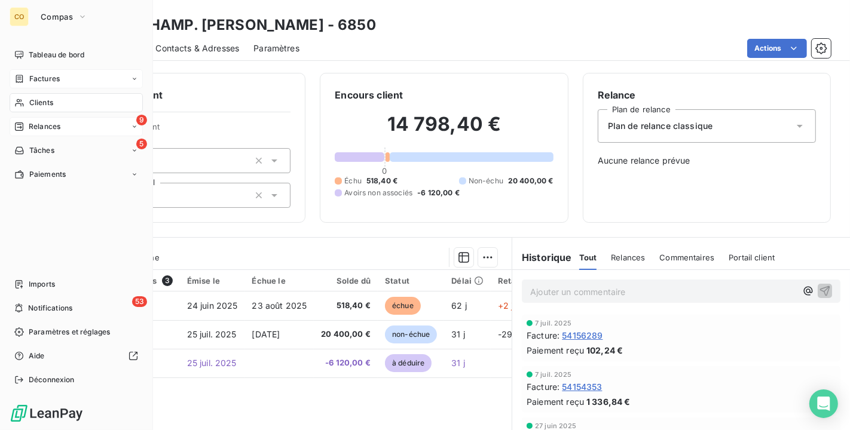
click at [28, 100] on div "Clients" at bounding box center [76, 102] width 133 height 19
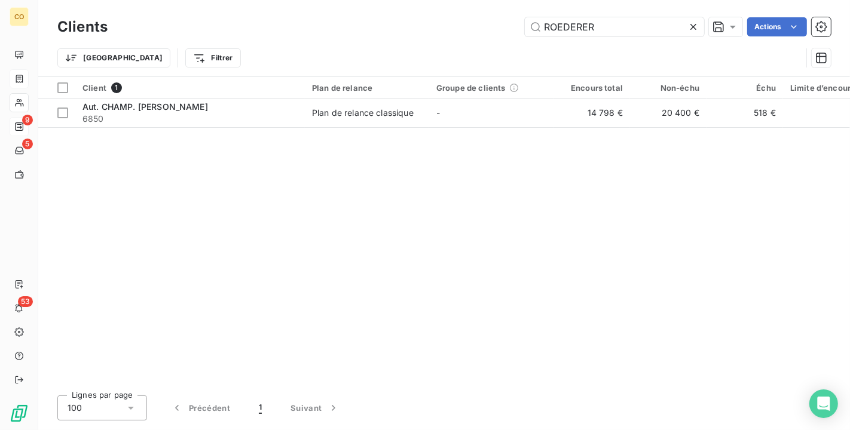
drag, startPoint x: 624, startPoint y: 27, endPoint x: 366, endPoint y: 8, distance: 259.5
click at [366, 8] on div "Clients ROEDERER Actions Trier Filtrer" at bounding box center [443, 38] width 811 height 76
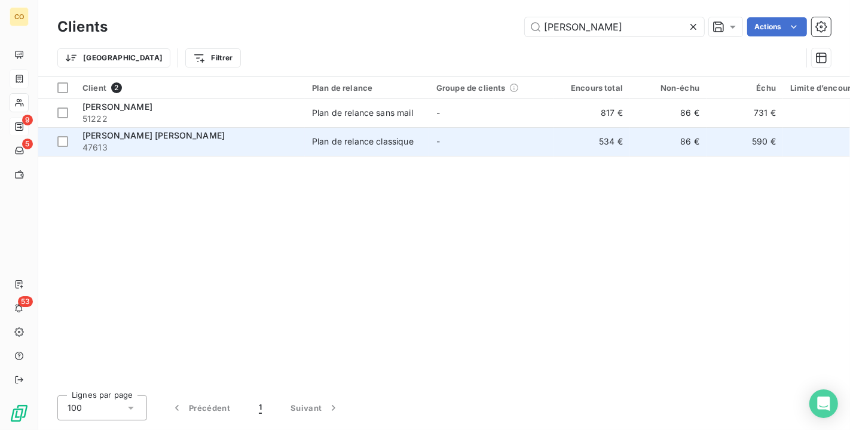
type input "FRANZINO"
click at [375, 144] on div "Plan de relance classique" at bounding box center [363, 142] width 102 height 12
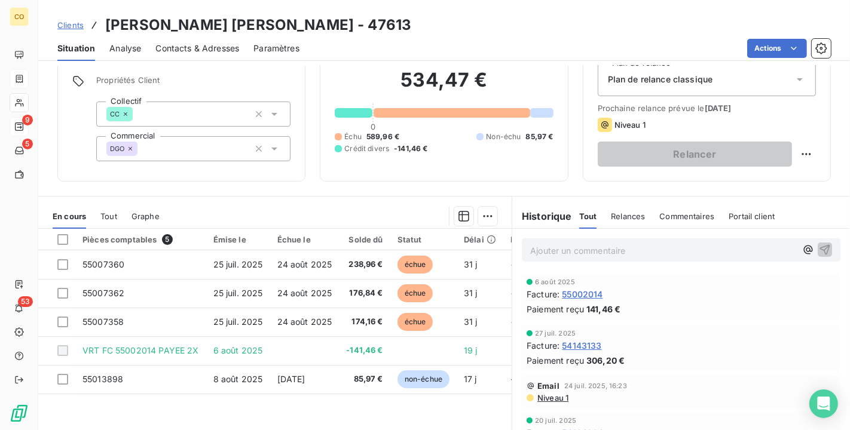
scroll to position [66, 0]
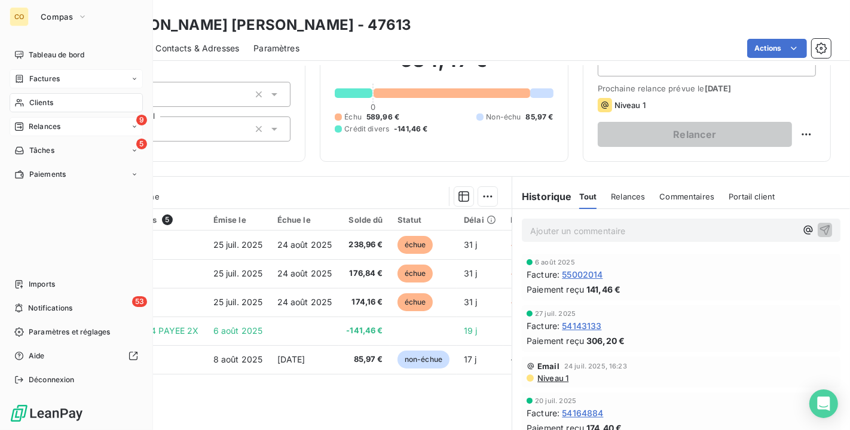
click at [16, 105] on icon at bounding box center [19, 103] width 10 height 10
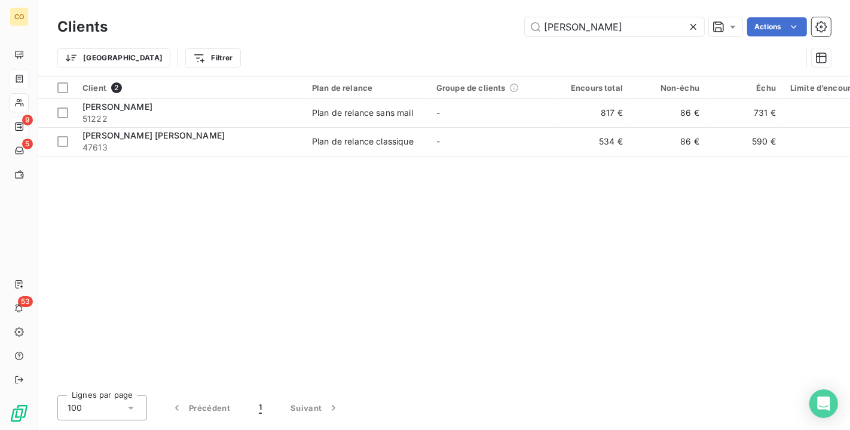
drag, startPoint x: 618, startPoint y: 32, endPoint x: 327, endPoint y: -10, distance: 293.5
click at [327, 0] on html "CO 9 5 53 Clients FRANZINO Actions Trier Filtrer Client 2 Plan de relance Group…" at bounding box center [425, 215] width 850 height 430
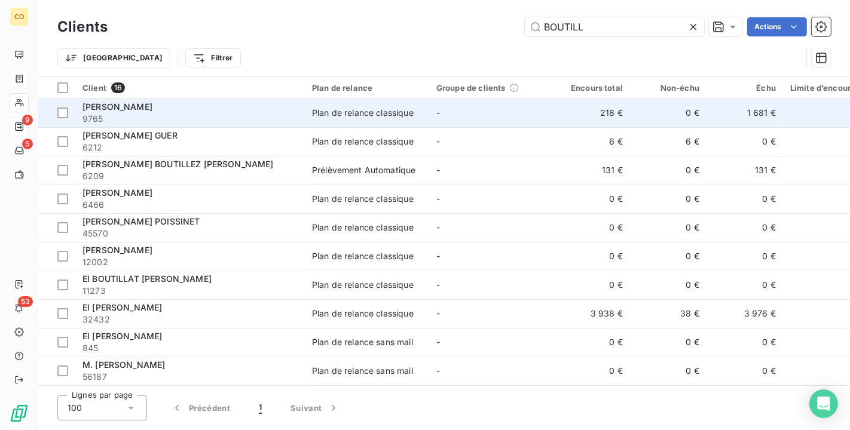
type input "BOUTILL"
click at [250, 121] on span "9765" at bounding box center [189, 119] width 215 height 12
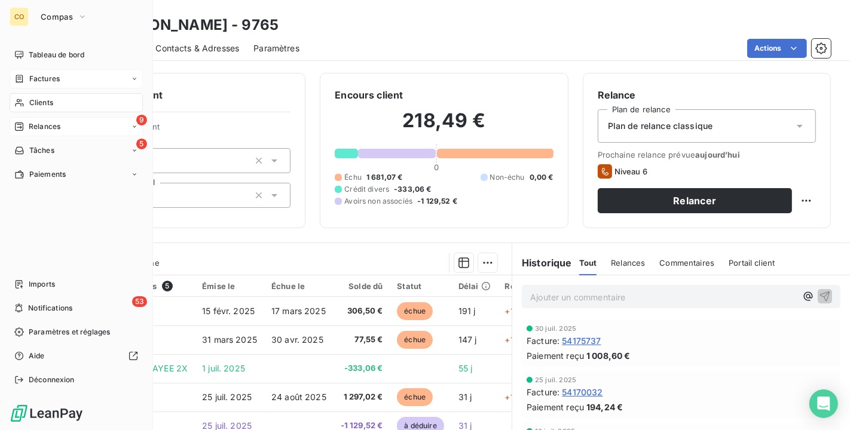
drag, startPoint x: 20, startPoint y: 101, endPoint x: 128, endPoint y: 73, distance: 111.7
click at [20, 101] on icon at bounding box center [19, 103] width 10 height 10
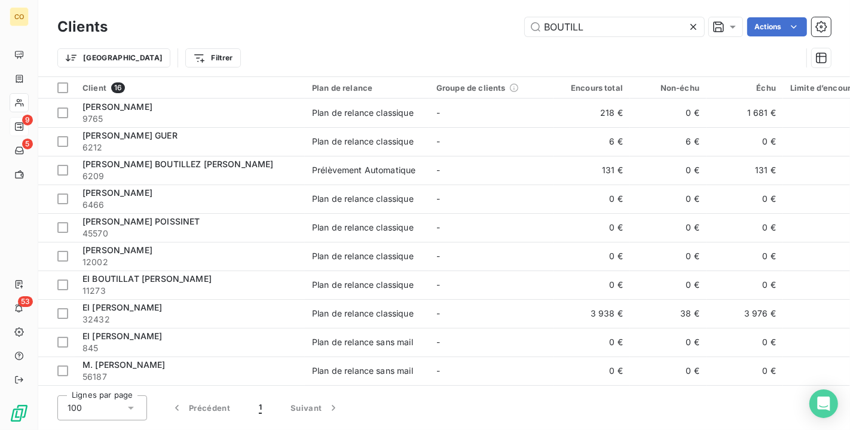
drag, startPoint x: 628, startPoint y: 20, endPoint x: 195, endPoint y: 20, distance: 432.6
click at [195, 20] on div "BOUTILL Actions" at bounding box center [476, 26] width 709 height 19
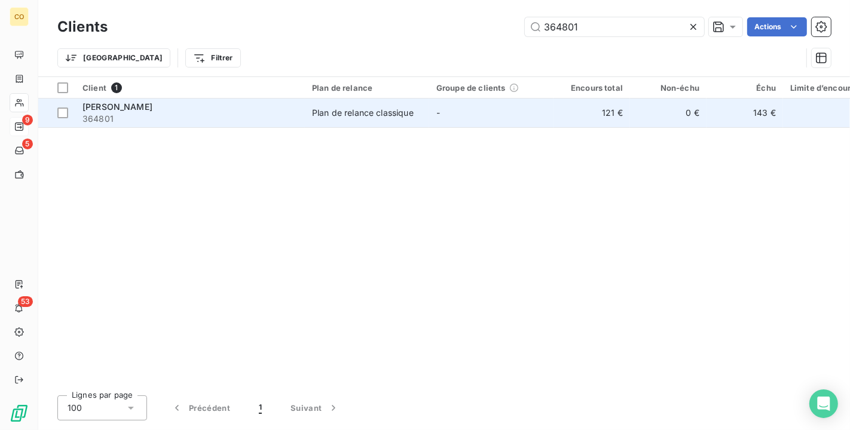
type input "364801"
click at [327, 103] on td "Plan de relance classique" at bounding box center [367, 113] width 124 height 29
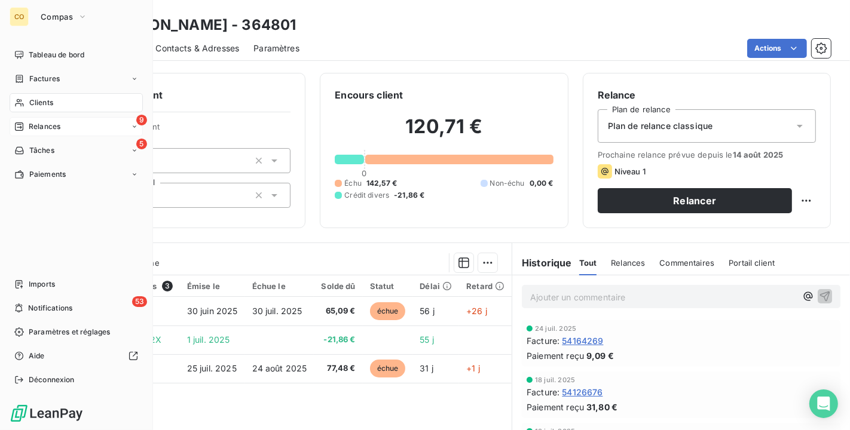
click at [35, 106] on span "Clients" at bounding box center [41, 102] width 24 height 11
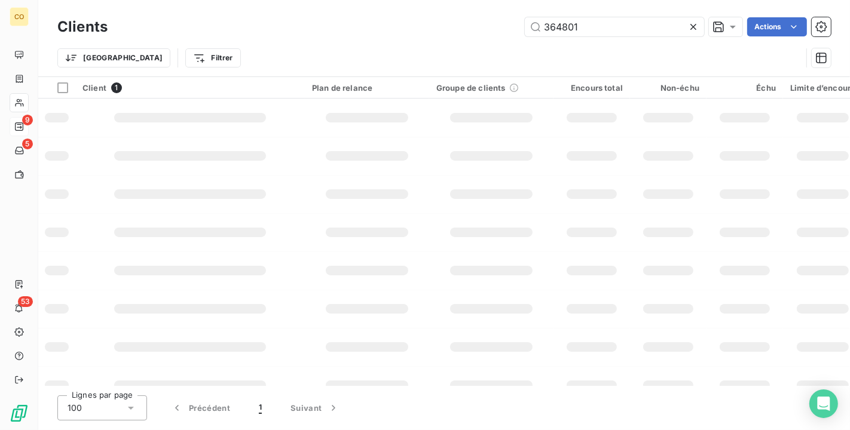
drag, startPoint x: 625, startPoint y: 25, endPoint x: 155, endPoint y: -22, distance: 472.6
click at [155, 0] on html "CO 9 5 53 Clients 364801 Actions Trier Filtrer Client 1 Plan de relance Groupe …" at bounding box center [425, 215] width 850 height 430
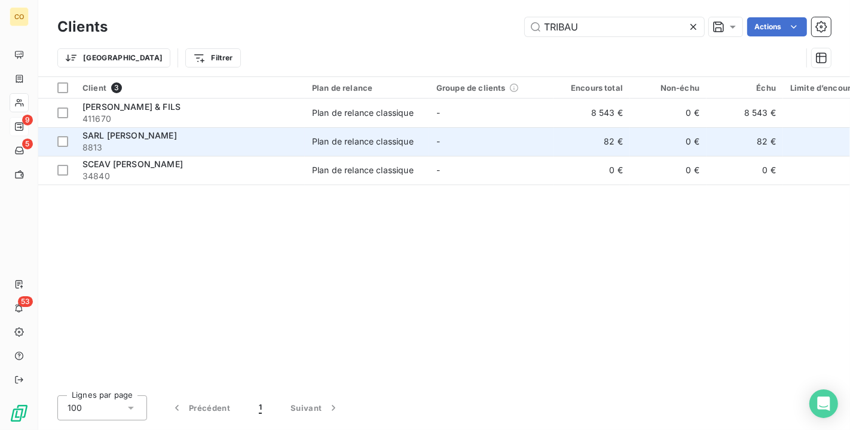
type input "TRIBAU"
click at [172, 140] on span "SARL TRIBAUT SCHLOESSER" at bounding box center [129, 135] width 94 height 10
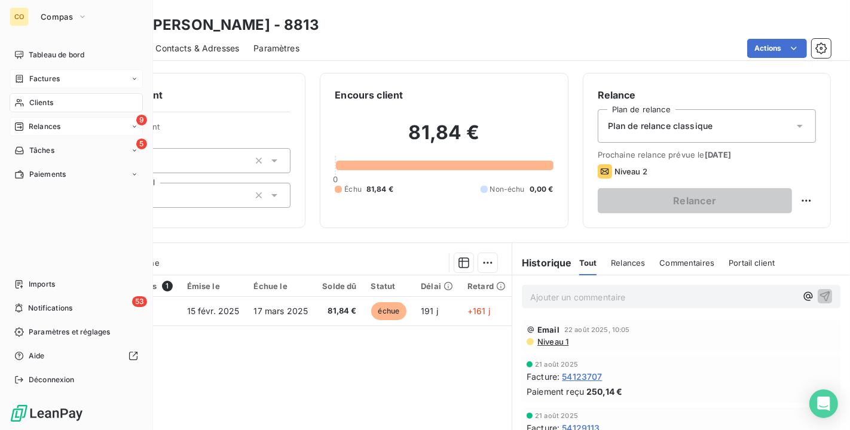
drag, startPoint x: 41, startPoint y: 107, endPoint x: 37, endPoint y: 88, distance: 19.6
click at [41, 107] on span "Clients" at bounding box center [41, 102] width 24 height 11
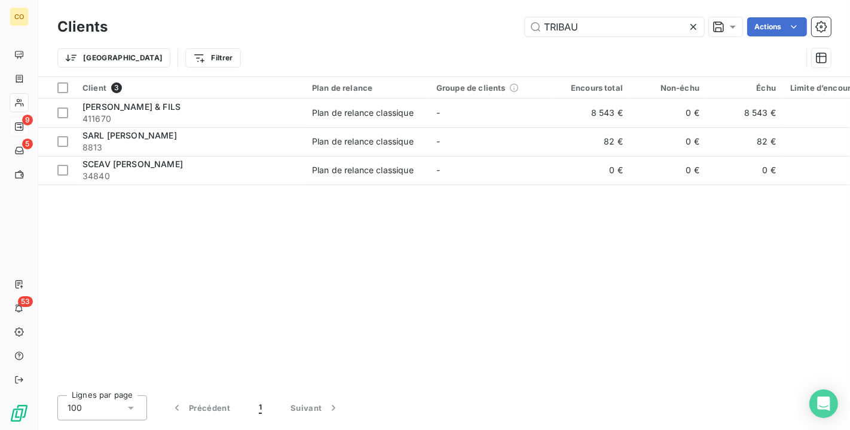
drag, startPoint x: 607, startPoint y: 29, endPoint x: 317, endPoint y: -8, distance: 292.2
click at [317, 0] on html "CO 9 5 53 Clients TRIBAU Actions Trier Filtrer Client 3 Plan de relance Groupe …" at bounding box center [425, 215] width 850 height 430
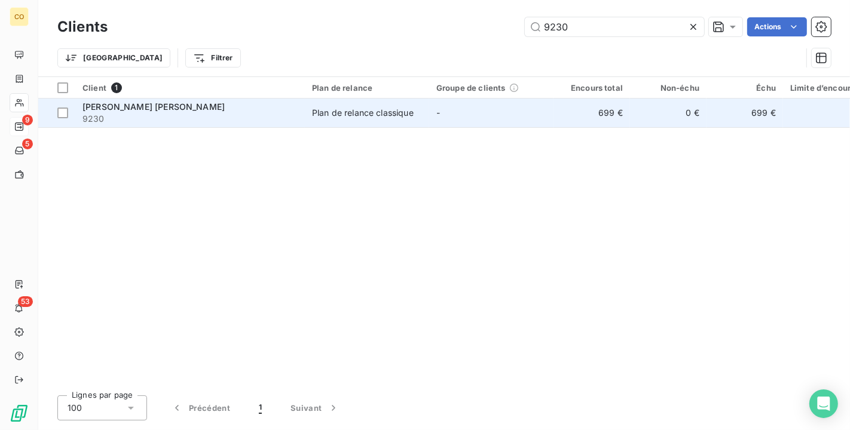
type input "9230"
click at [293, 121] on span "9230" at bounding box center [189, 119] width 215 height 12
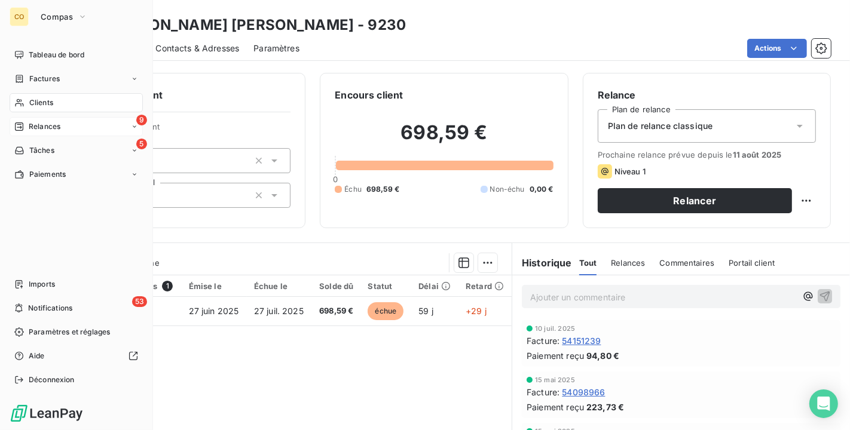
drag, startPoint x: 38, startPoint y: 96, endPoint x: 31, endPoint y: 100, distance: 7.5
click at [31, 100] on span "Clients" at bounding box center [41, 102] width 24 height 11
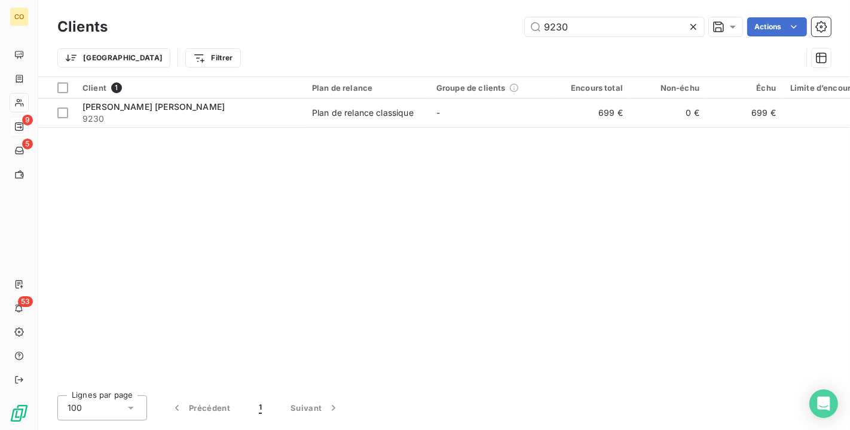
drag, startPoint x: 624, startPoint y: 25, endPoint x: 196, endPoint y: -9, distance: 429.8
click at [196, 0] on html "CO 9 5 53 Clients 9230 Actions Trier Filtrer Client 1 Plan de relance Groupe de…" at bounding box center [425, 215] width 850 height 430
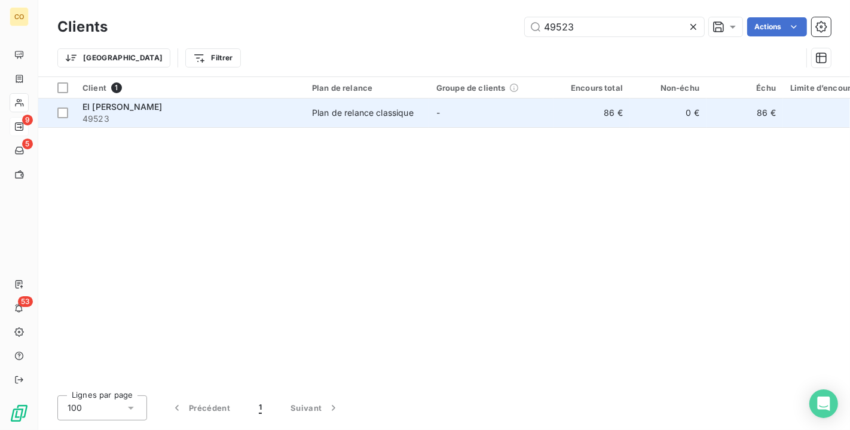
type input "49523"
click at [321, 121] on td "Plan de relance classique" at bounding box center [367, 113] width 124 height 29
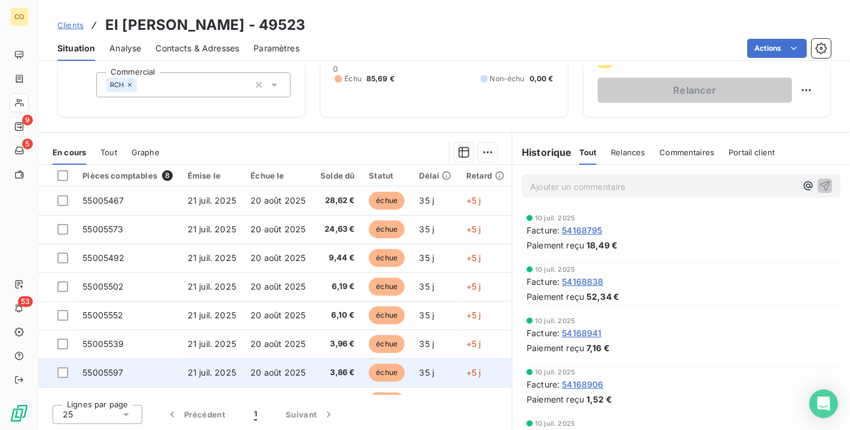
scroll to position [25, 0]
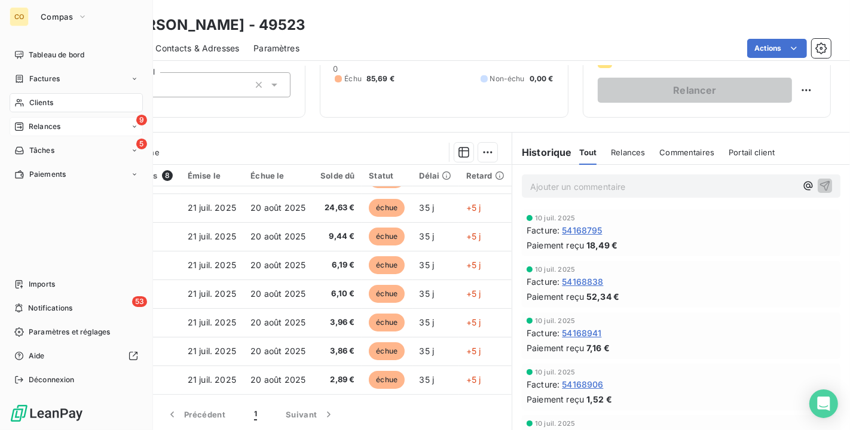
click at [40, 109] on div "Clients" at bounding box center [76, 102] width 133 height 19
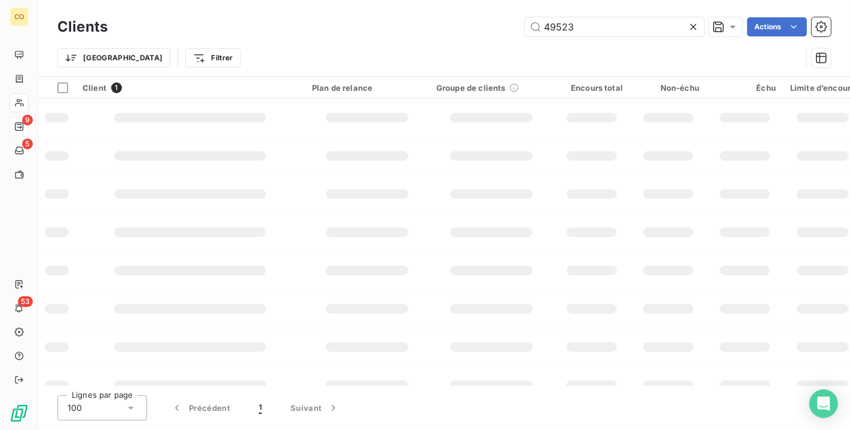
drag, startPoint x: 587, startPoint y: 19, endPoint x: 425, endPoint y: 20, distance: 161.9
click at [425, 20] on div "49523 Actions" at bounding box center [476, 26] width 709 height 19
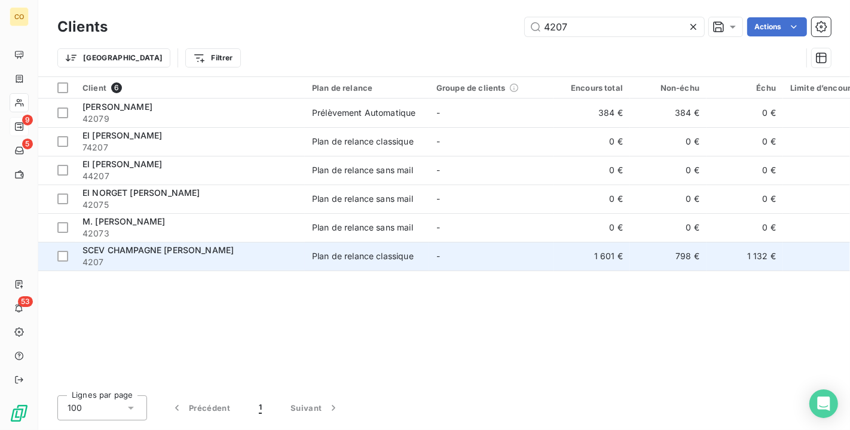
type input "4207"
click at [220, 270] on td "SCEV CHAMPAGNE LEBLOND Lucien 4207" at bounding box center [189, 256] width 229 height 29
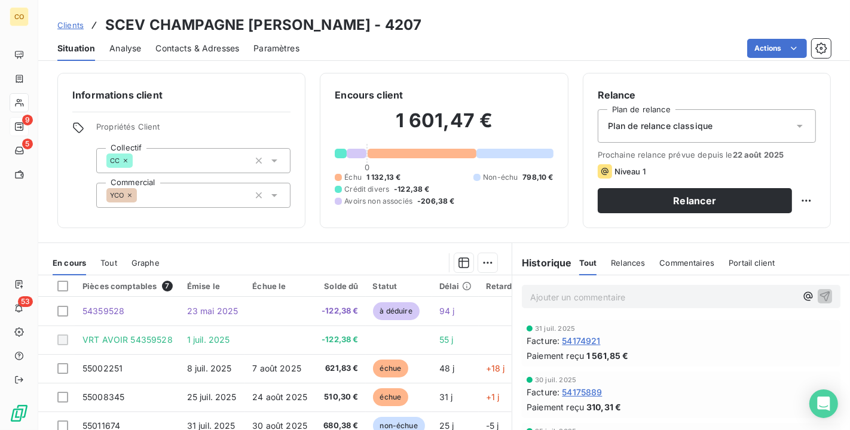
scroll to position [66, 0]
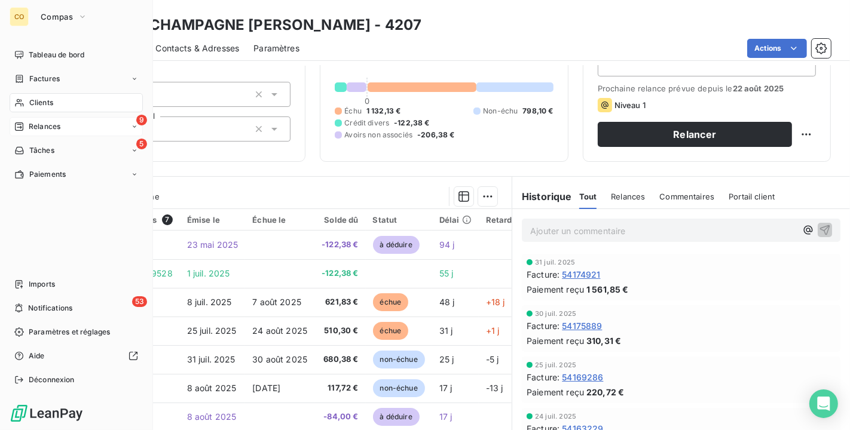
click at [28, 99] on div "Clients" at bounding box center [76, 102] width 133 height 19
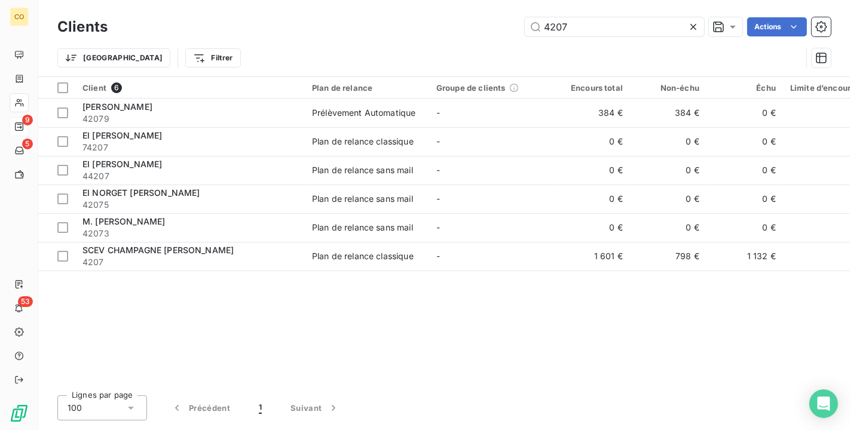
drag, startPoint x: 601, startPoint y: 21, endPoint x: 319, endPoint y: 4, distance: 282.5
click at [319, 4] on div "Clients 4207 Actions Trier Filtrer" at bounding box center [443, 38] width 811 height 76
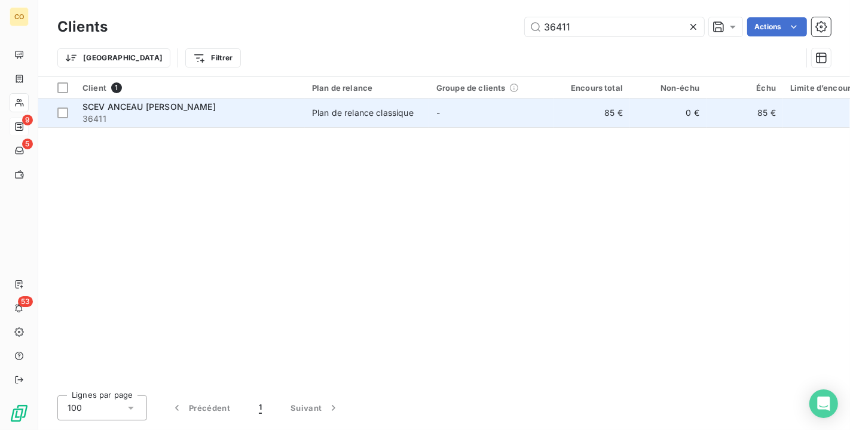
type input "36411"
click at [417, 110] on span "Plan de relance classique" at bounding box center [367, 113] width 110 height 12
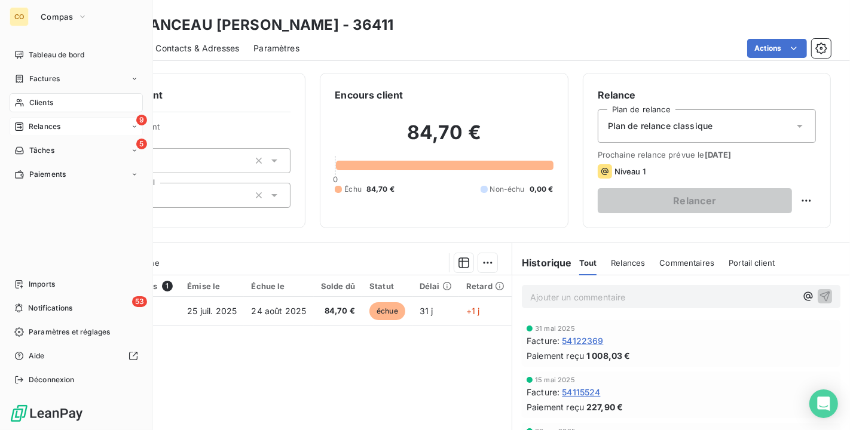
click at [29, 99] on span "Clients" at bounding box center [41, 102] width 24 height 11
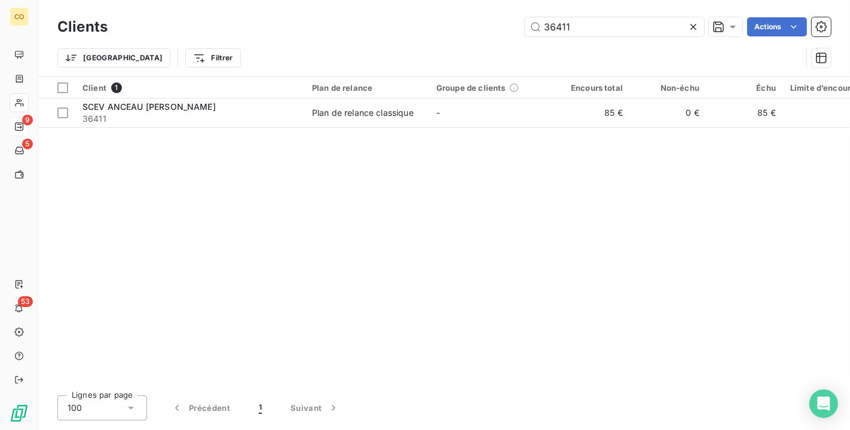
drag, startPoint x: 590, startPoint y: 23, endPoint x: 422, endPoint y: 16, distance: 168.1
click at [425, 17] on div "Clients 36411 Actions" at bounding box center [443, 26] width 773 height 25
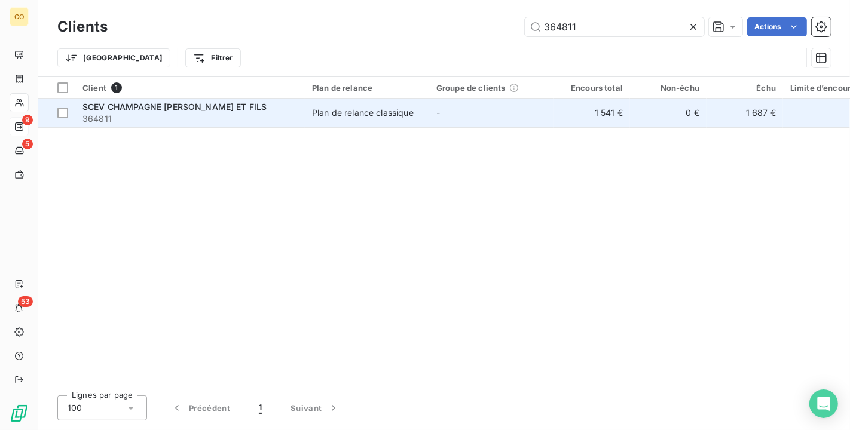
type input "364811"
click at [347, 117] on div "Plan de relance classique" at bounding box center [363, 113] width 102 height 12
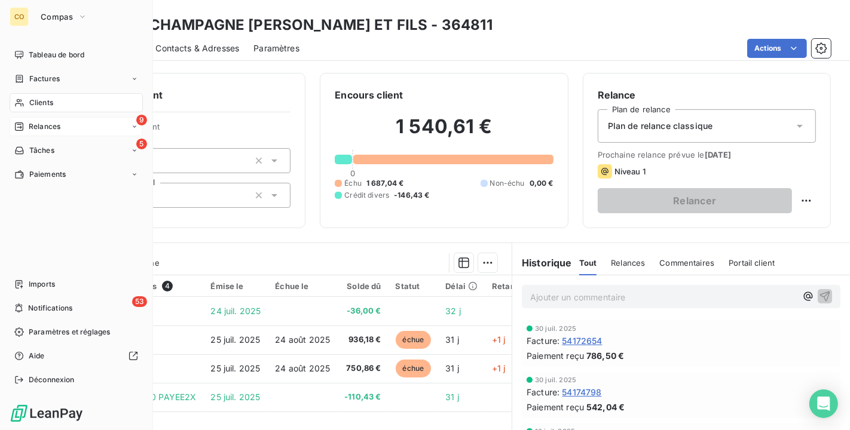
click at [27, 97] on div "Clients" at bounding box center [76, 102] width 133 height 19
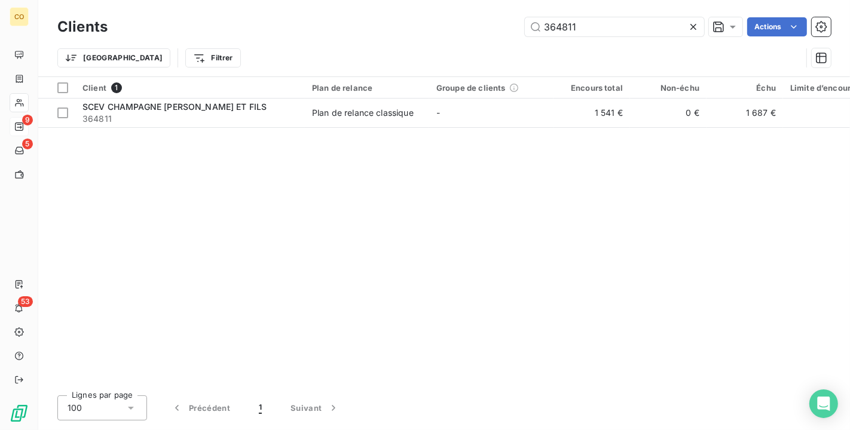
drag, startPoint x: 494, startPoint y: 24, endPoint x: 382, endPoint y: 22, distance: 111.8
click at [382, 22] on div "364811 Actions" at bounding box center [476, 26] width 709 height 19
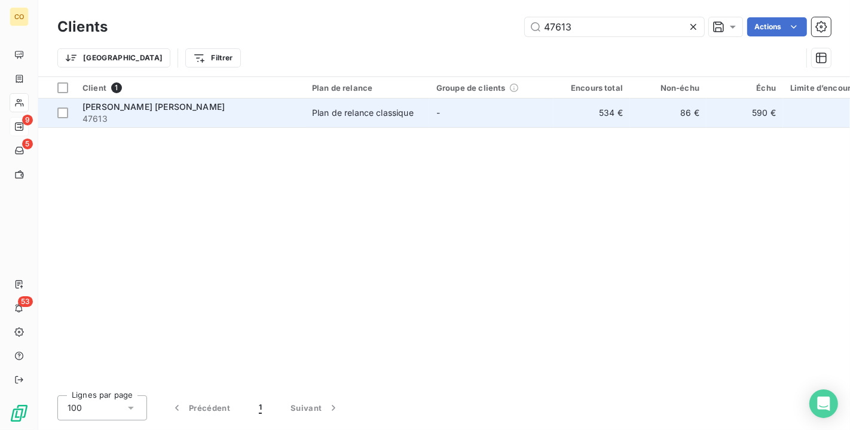
type input "47613"
click at [204, 118] on span "47613" at bounding box center [189, 119] width 215 height 12
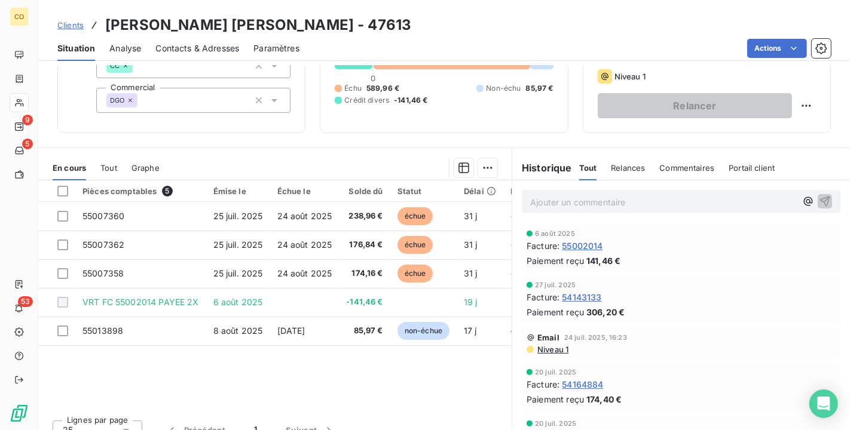
scroll to position [111, 0]
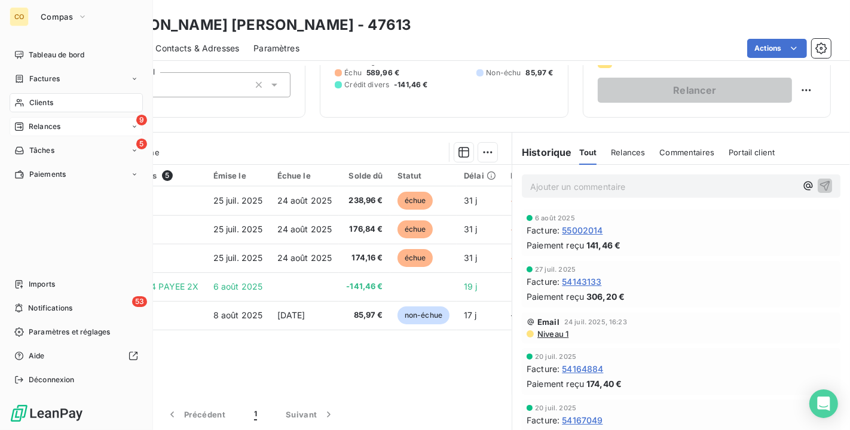
click at [14, 100] on icon at bounding box center [19, 103] width 10 height 10
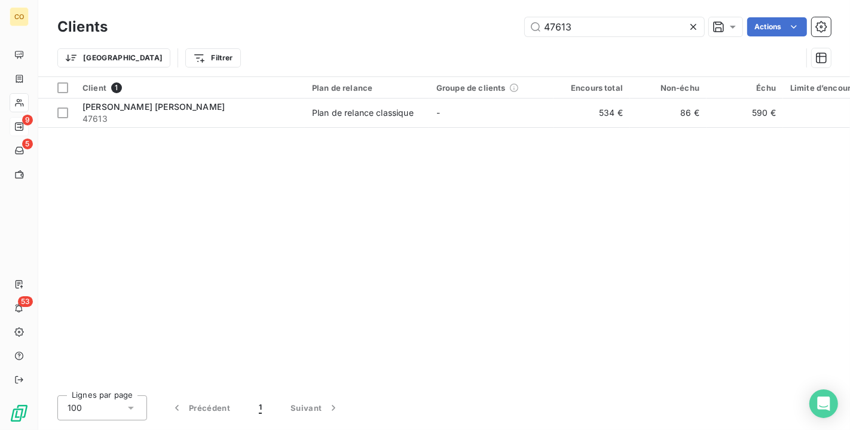
drag, startPoint x: 602, startPoint y: 35, endPoint x: 302, endPoint y: 26, distance: 300.1
click at [302, 26] on div "47613 Actions" at bounding box center [476, 26] width 709 height 19
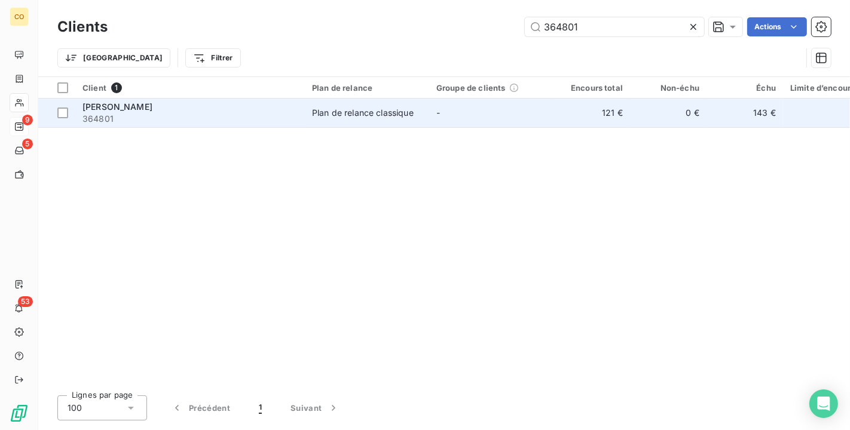
type input "364801"
click at [323, 125] on td "Plan de relance classique" at bounding box center [367, 113] width 124 height 29
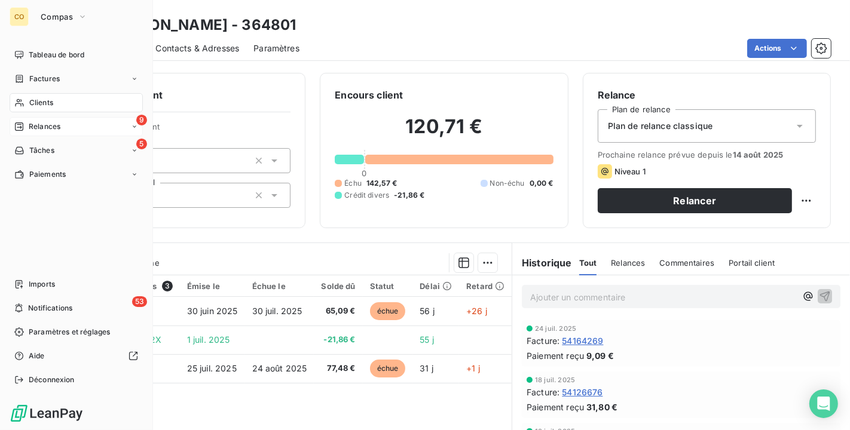
click at [38, 97] on span "Clients" at bounding box center [41, 102] width 24 height 11
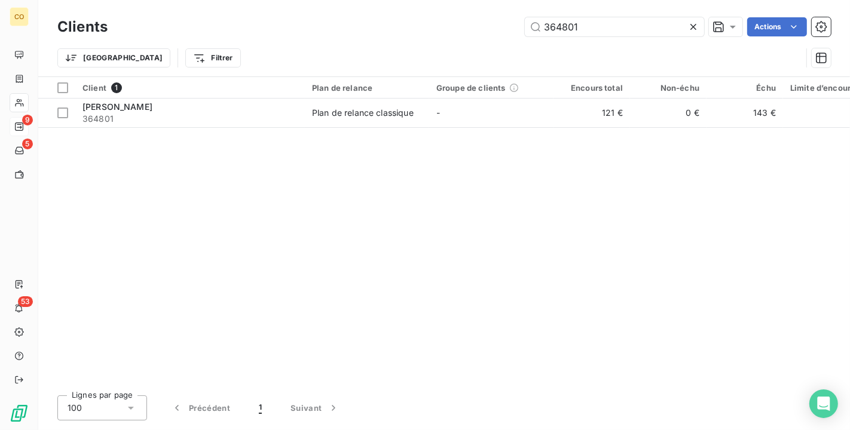
drag, startPoint x: 587, startPoint y: 33, endPoint x: 381, endPoint y: 24, distance: 206.4
click at [381, 24] on div "364801 Actions" at bounding box center [476, 26] width 709 height 19
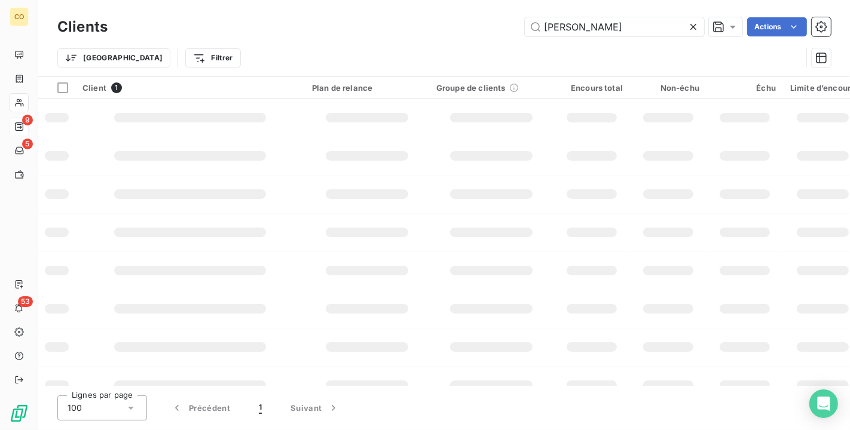
type input "ROBERT"
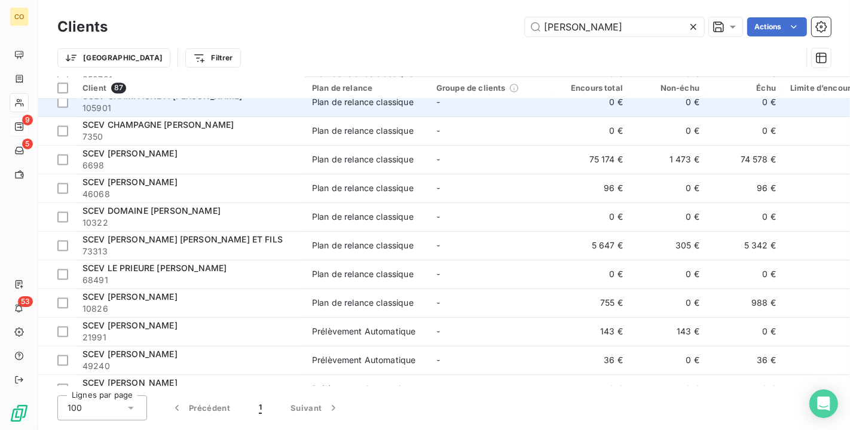
scroll to position [2212, 0]
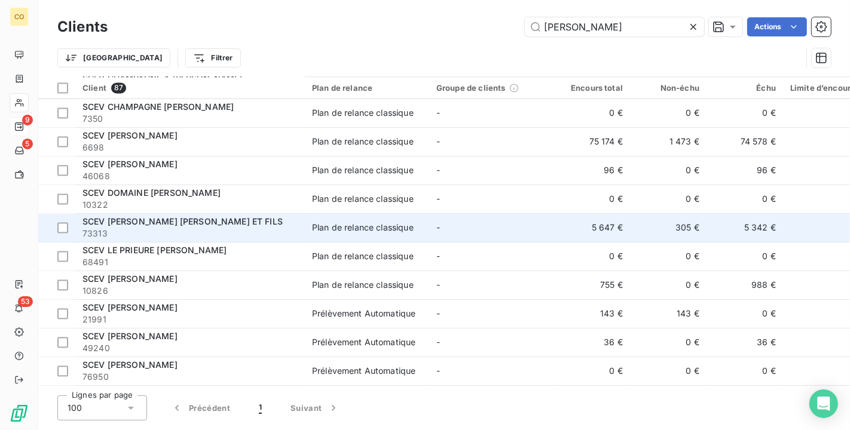
click at [507, 221] on td "-" at bounding box center [491, 227] width 124 height 29
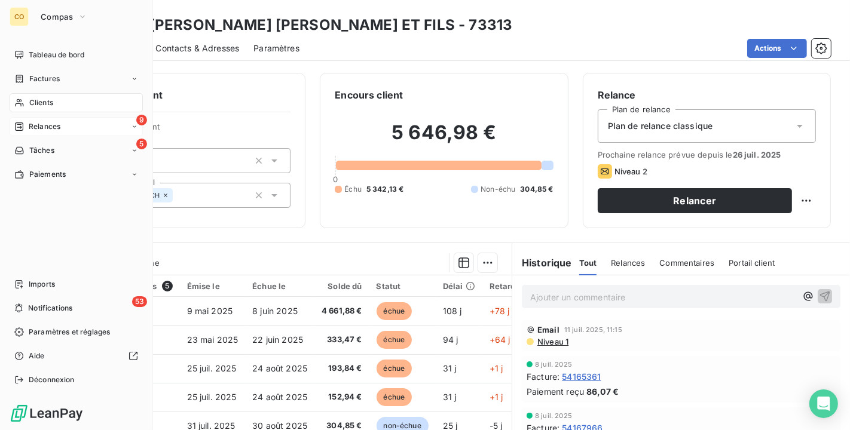
click at [32, 99] on span "Clients" at bounding box center [41, 102] width 24 height 11
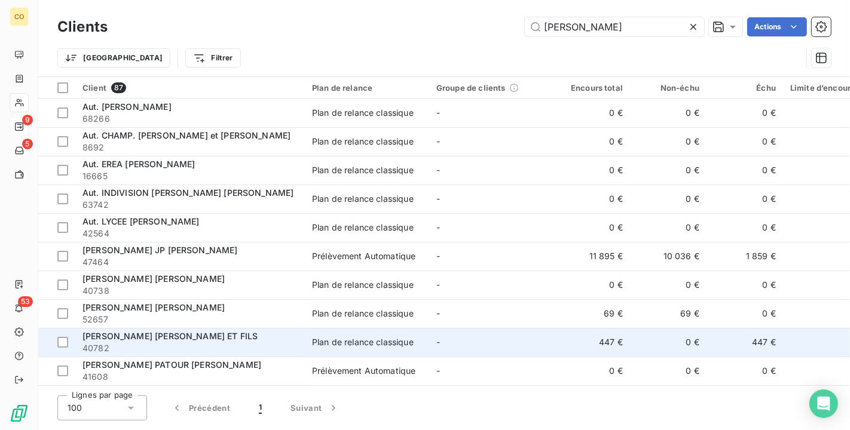
click at [399, 343] on div "Plan de relance classique" at bounding box center [363, 342] width 102 height 12
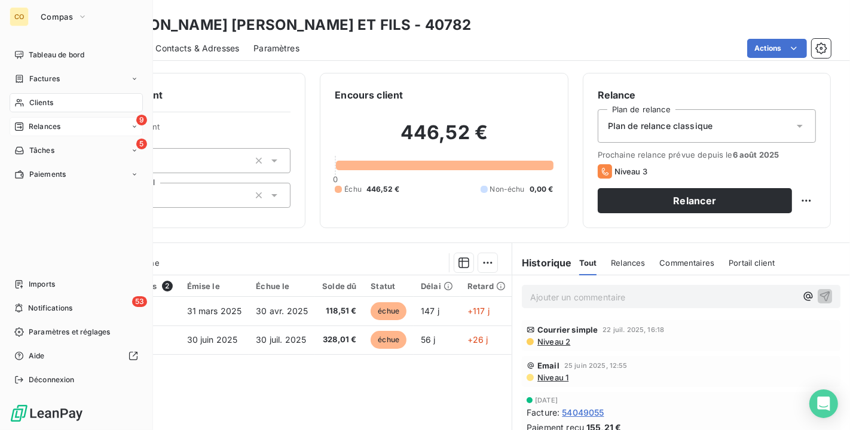
click at [25, 105] on div "Clients" at bounding box center [76, 102] width 133 height 19
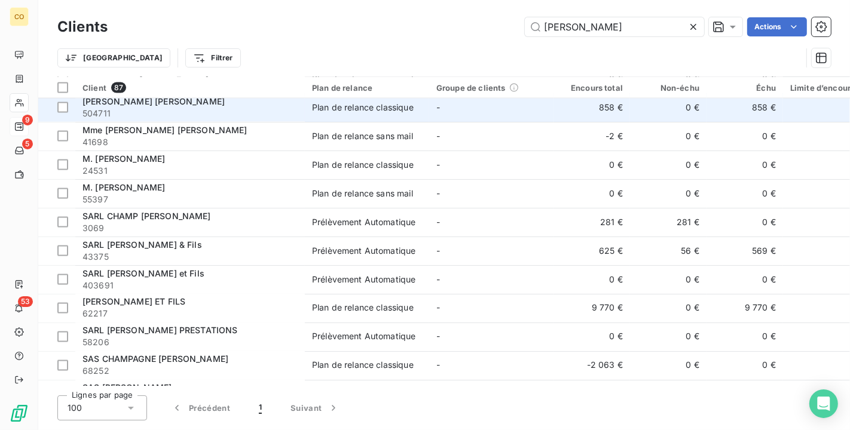
scroll to position [1726, 0]
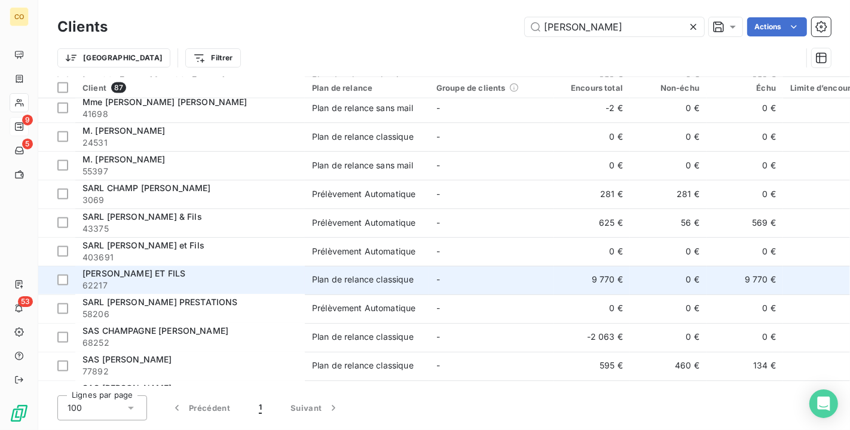
click at [533, 288] on td "-" at bounding box center [491, 280] width 124 height 29
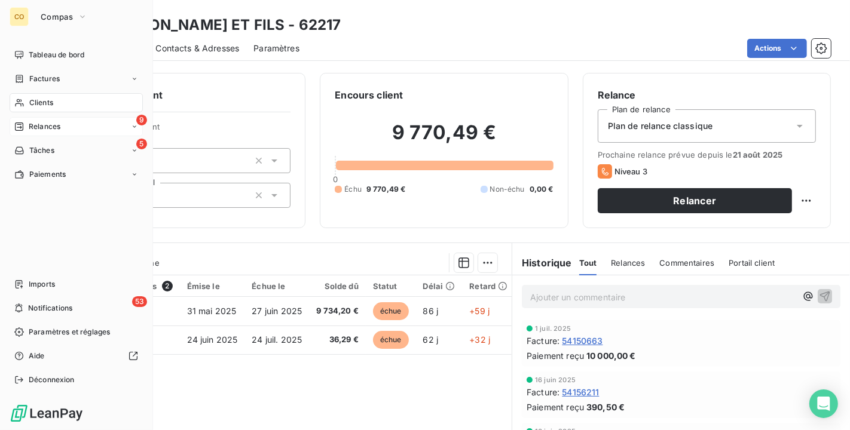
click at [24, 102] on div "Clients" at bounding box center [76, 102] width 133 height 19
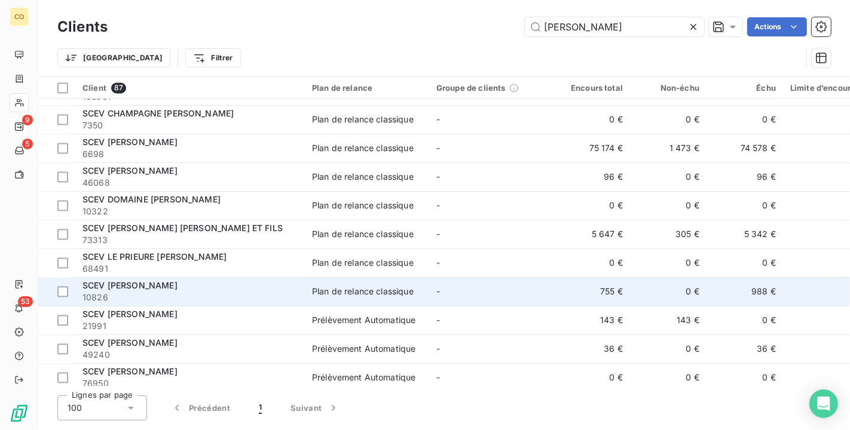
scroll to position [2212, 0]
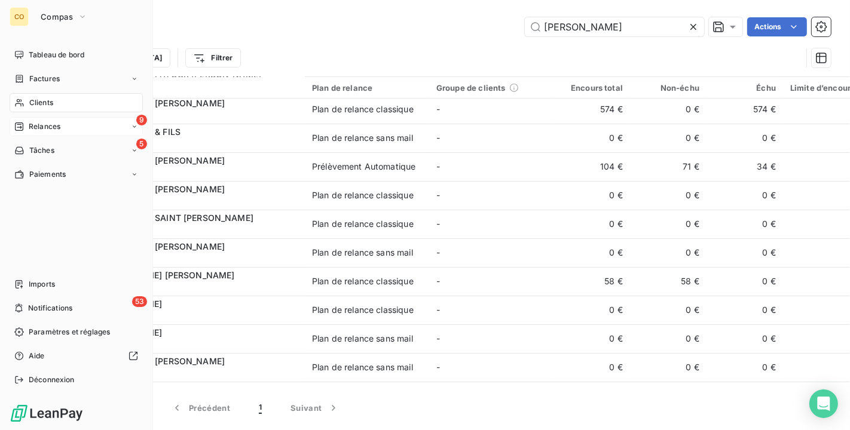
click at [23, 96] on div "Clients" at bounding box center [76, 102] width 133 height 19
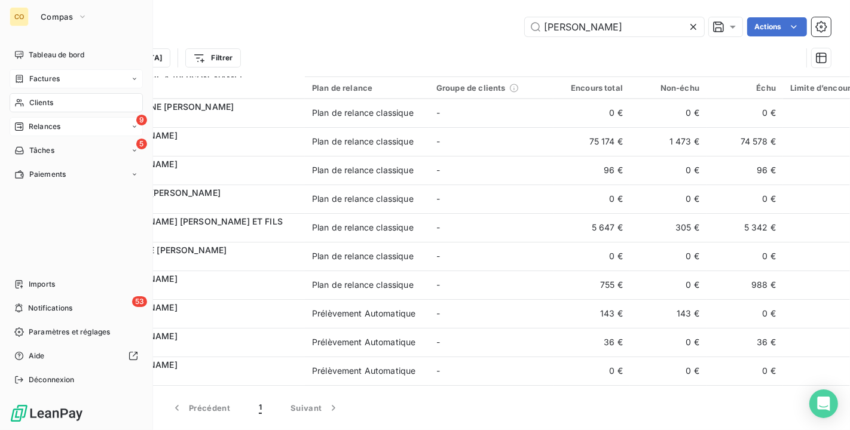
click at [47, 99] on span "Clients" at bounding box center [41, 102] width 24 height 11
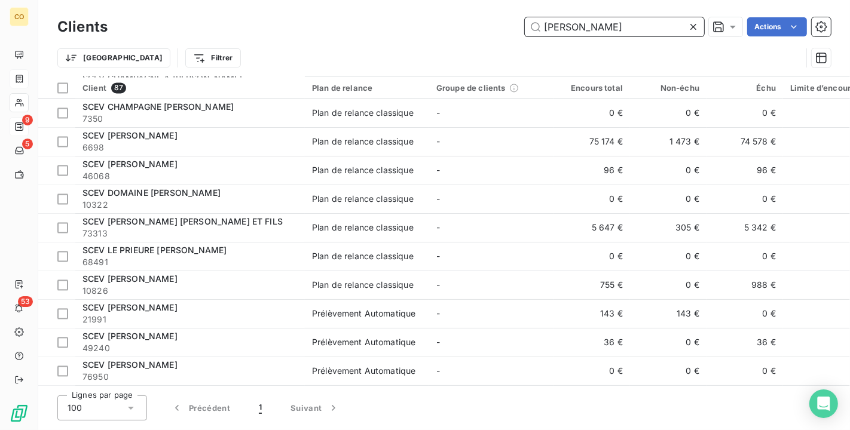
drag, startPoint x: 600, startPoint y: 24, endPoint x: 405, endPoint y: 1, distance: 196.7
click at [405, 1] on div "Clients ROBERT Actions Trier Filtrer" at bounding box center [443, 38] width 811 height 76
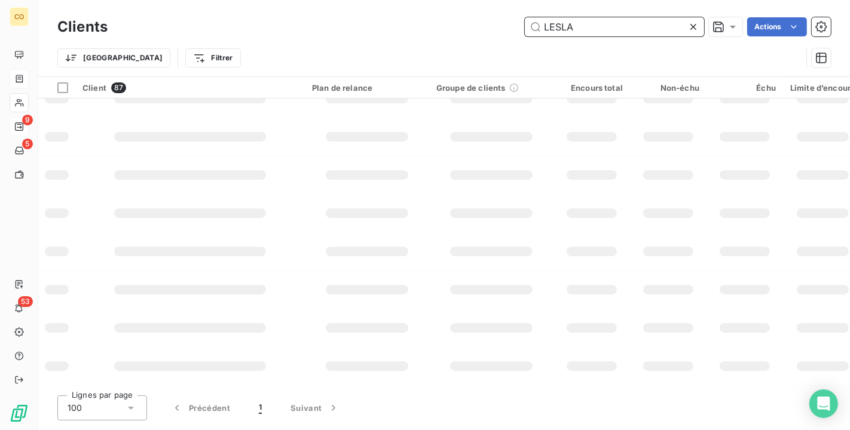
scroll to position [0, 0]
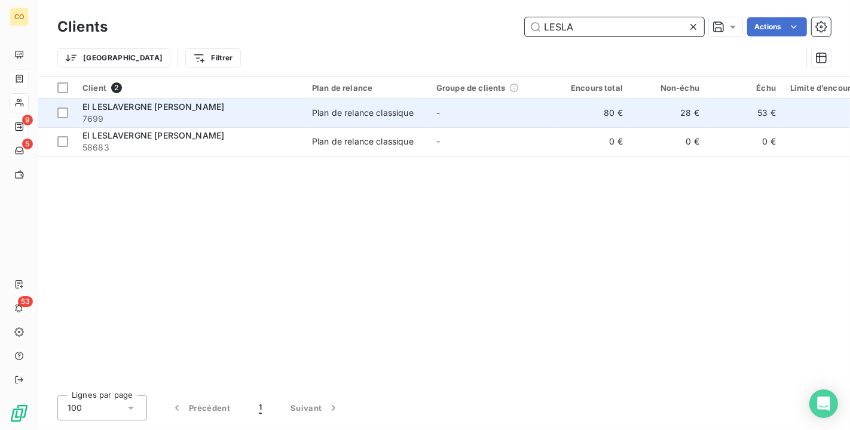
type input "LESLA"
click at [312, 109] on div "Plan de relance classique" at bounding box center [363, 113] width 102 height 12
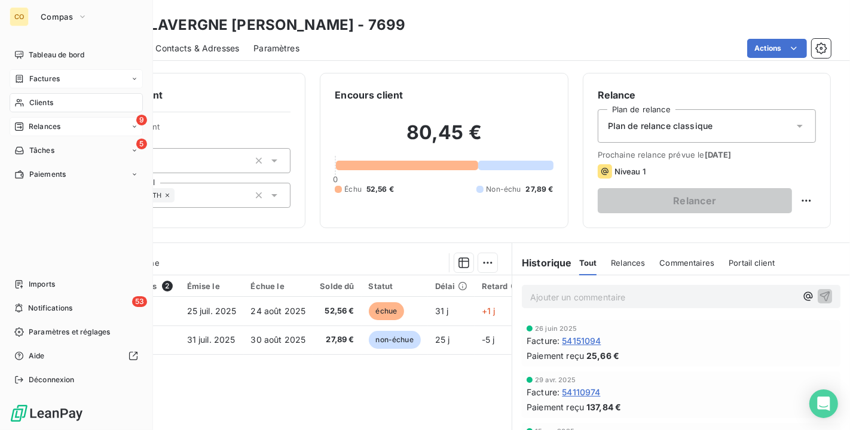
click at [33, 105] on span "Clients" at bounding box center [41, 102] width 24 height 11
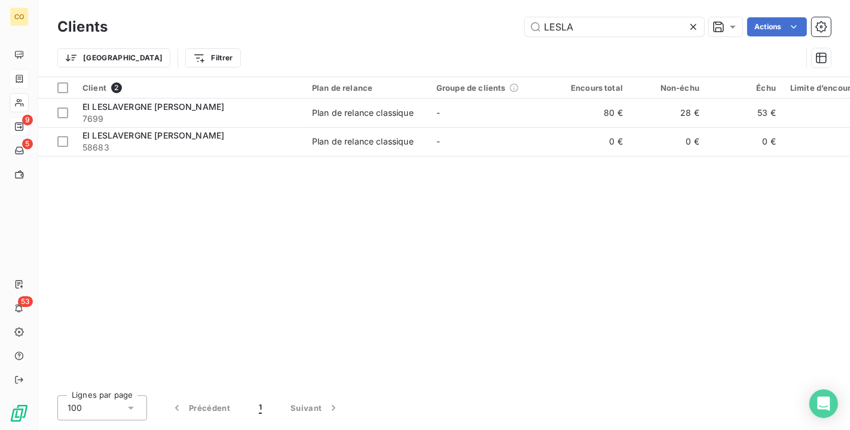
drag, startPoint x: 615, startPoint y: 32, endPoint x: 300, endPoint y: 24, distance: 315.0
click at [313, 22] on div "LESLA Actions" at bounding box center [476, 26] width 709 height 19
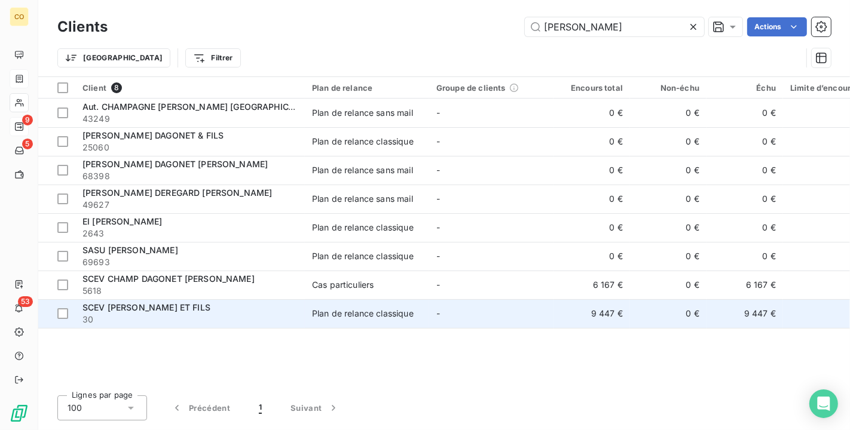
type input "GONET"
click at [222, 314] on span "30" at bounding box center [189, 320] width 215 height 12
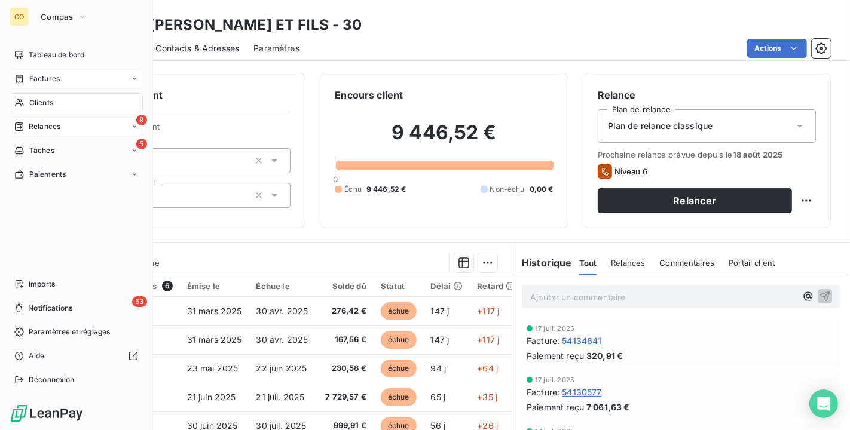
click at [30, 97] on span "Clients" at bounding box center [41, 102] width 24 height 11
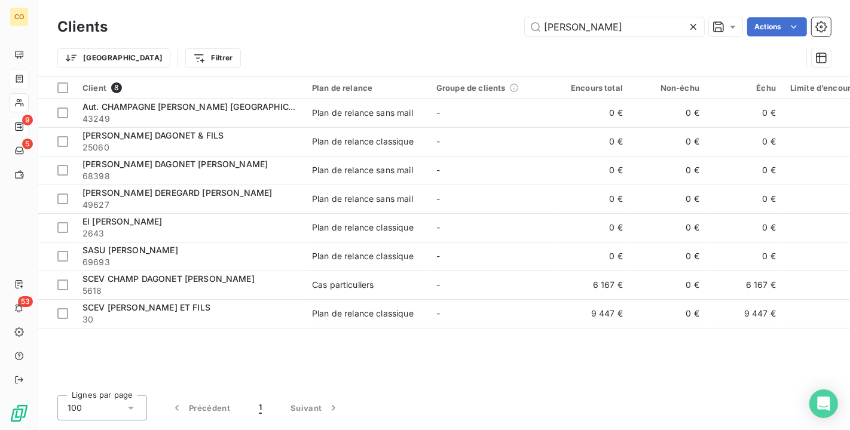
drag, startPoint x: 608, startPoint y: 27, endPoint x: 341, endPoint y: 25, distance: 267.1
click at [341, 25] on div "GONET Actions" at bounding box center [476, 26] width 709 height 19
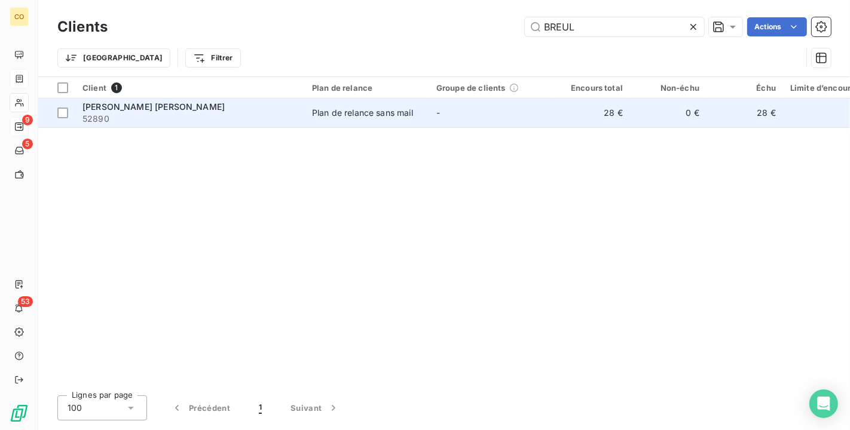
type input "BREUL"
click at [377, 113] on div "Plan de relance sans mail" at bounding box center [362, 113] width 101 height 12
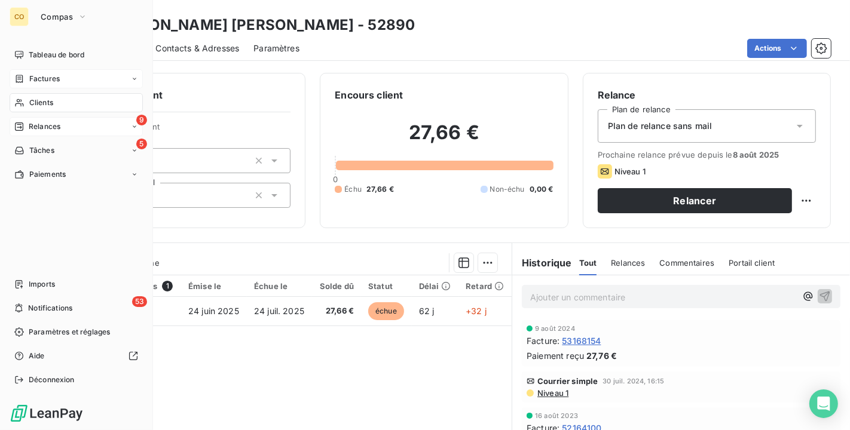
click at [37, 104] on span "Clients" at bounding box center [41, 102] width 24 height 11
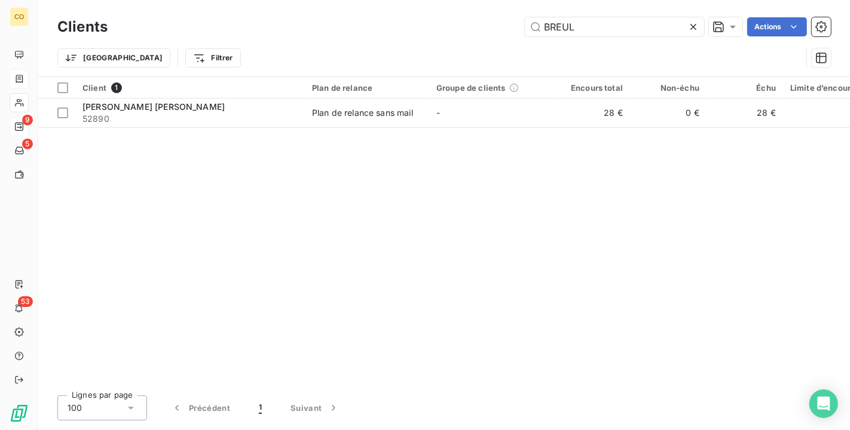
drag, startPoint x: 604, startPoint y: 29, endPoint x: 385, endPoint y: -8, distance: 221.1
click at [385, 0] on html "CO 9 5 53 Clients BREUL Actions Trier Filtrer Client 1 Plan de relance Groupe d…" at bounding box center [425, 215] width 850 height 430
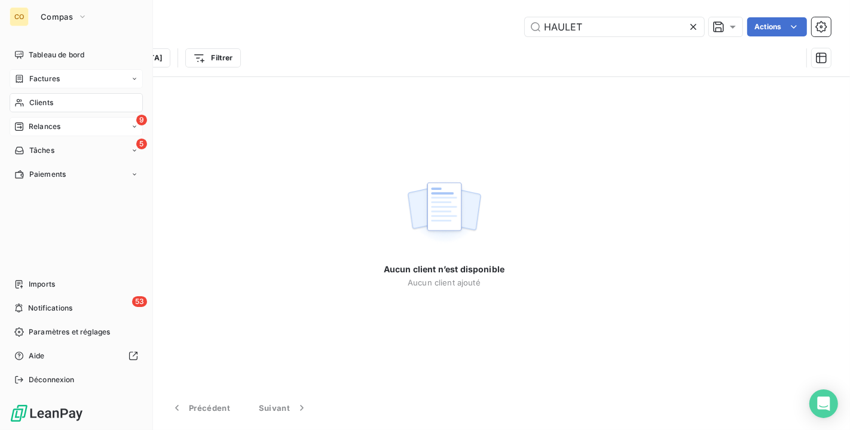
click at [48, 102] on span "Clients" at bounding box center [41, 102] width 24 height 11
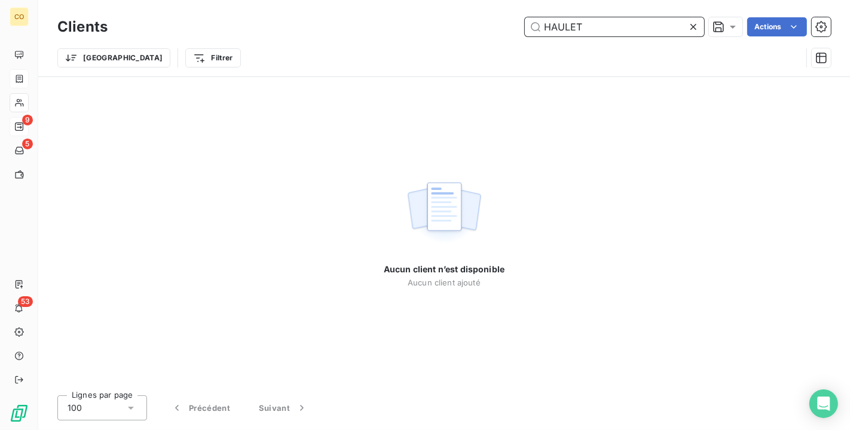
drag, startPoint x: 621, startPoint y: 22, endPoint x: 338, endPoint y: -22, distance: 286.6
click at [338, 0] on html "CO 9 5 53 Clients HAULET Actions Trier Filtrer Aucun client n’est disponible Au…" at bounding box center [425, 215] width 850 height 430
type input "5"
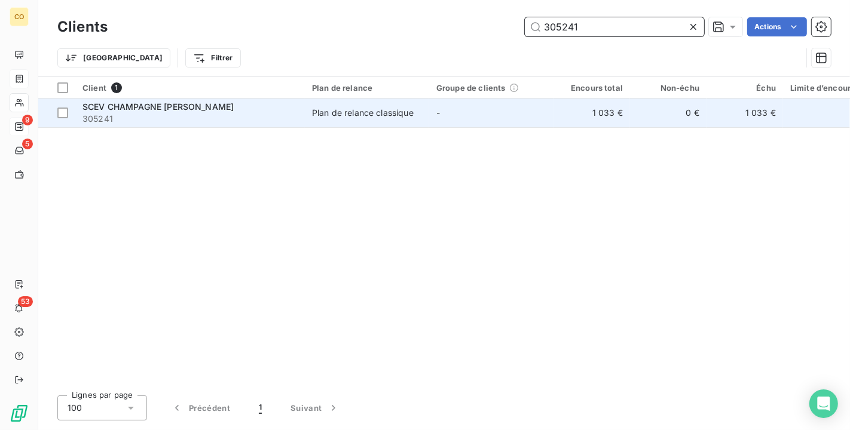
type input "305241"
click at [379, 114] on div "Plan de relance classique" at bounding box center [363, 113] width 102 height 12
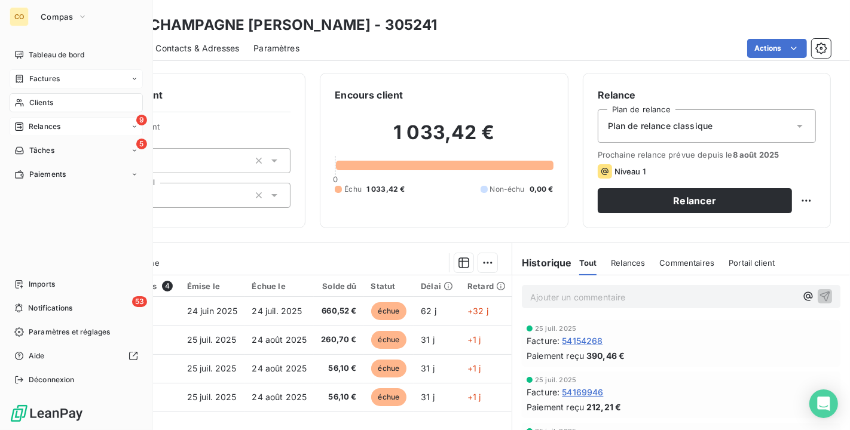
click at [24, 102] on div "Clients" at bounding box center [76, 102] width 133 height 19
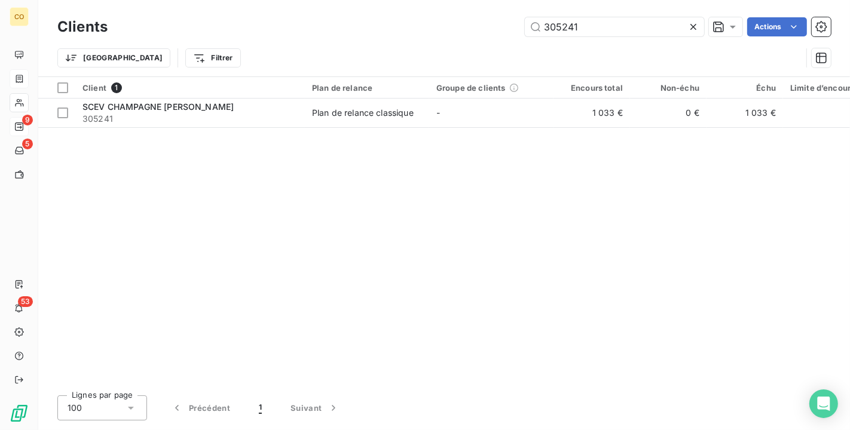
drag, startPoint x: 633, startPoint y: 22, endPoint x: 212, endPoint y: -21, distance: 423.4
click at [212, 0] on html "CO 9 5 53 Clients 305241 Actions Trier Filtrer Client 1 Plan de relance Groupe …" at bounding box center [425, 215] width 850 height 430
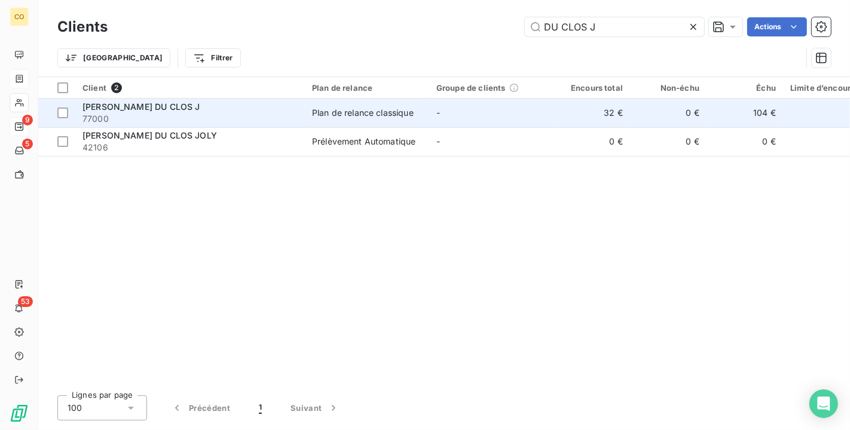
type input "DU CLOS J"
click at [435, 117] on td "-" at bounding box center [491, 113] width 124 height 29
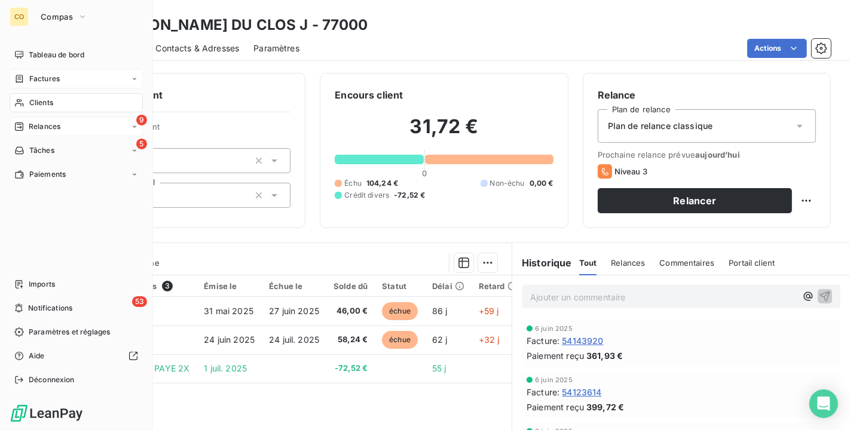
click at [51, 100] on span "Clients" at bounding box center [41, 102] width 24 height 11
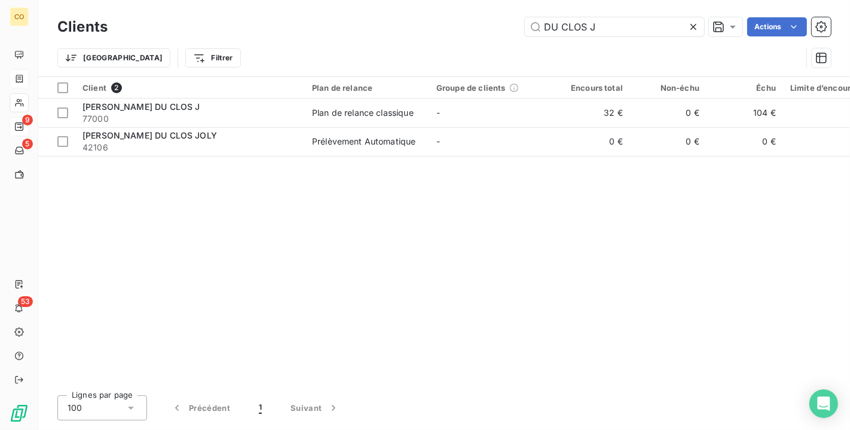
drag, startPoint x: 647, startPoint y: 23, endPoint x: 243, endPoint y: -22, distance: 405.8
click at [243, 0] on html "CO 9 5 53 Clients DU CLOS J Actions Trier Filtrer Client 2 Plan de relance Grou…" at bounding box center [425, 215] width 850 height 430
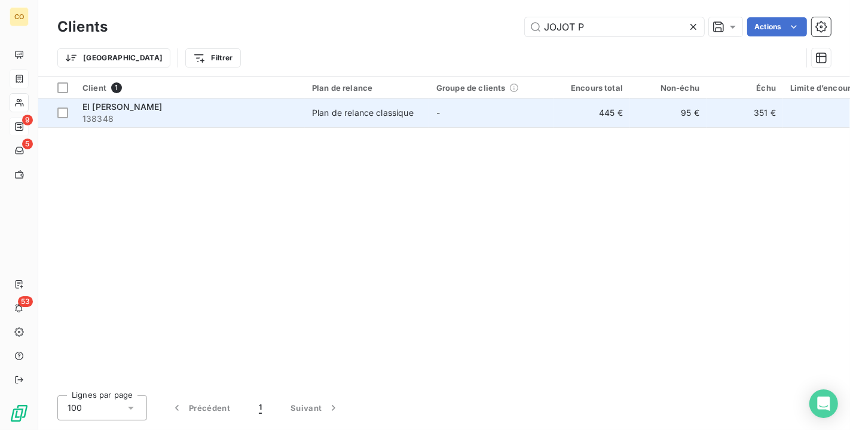
type input "JOJOT P"
click at [339, 118] on div "Plan de relance classique" at bounding box center [363, 113] width 102 height 12
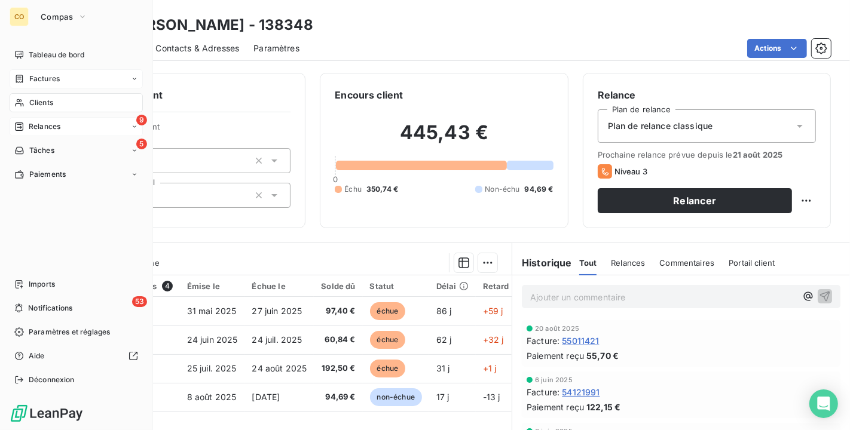
click at [28, 96] on div "Clients" at bounding box center [76, 102] width 133 height 19
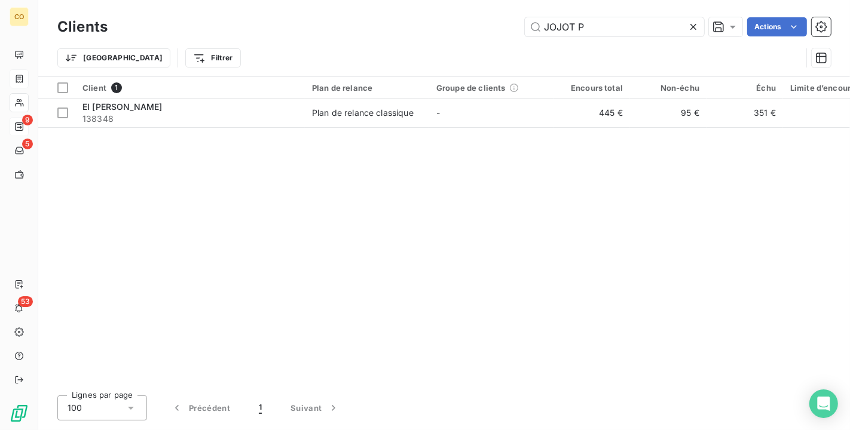
drag, startPoint x: 627, startPoint y: 24, endPoint x: 269, endPoint y: -7, distance: 359.9
click at [269, 0] on html "CO 9 5 53 Clients JOJOT P Actions Trier Filtrer Client 1 Plan de relance Groupe…" at bounding box center [425, 215] width 850 height 430
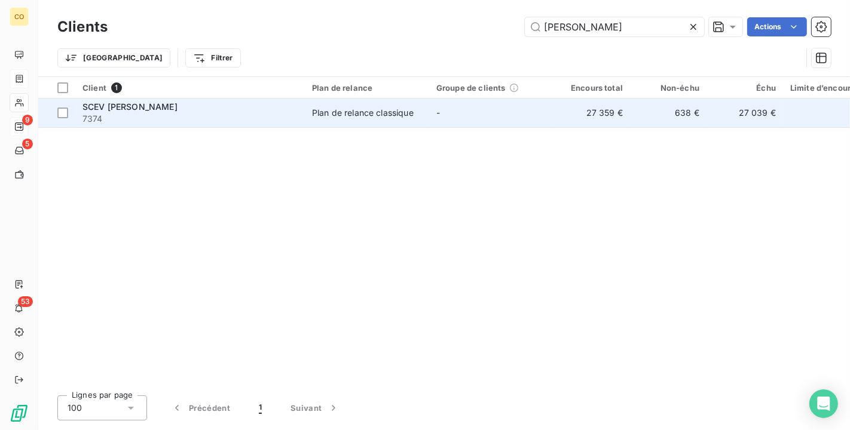
type input "VINCENT CARRE"
click at [311, 119] on td "Plan de relance classique" at bounding box center [367, 113] width 124 height 29
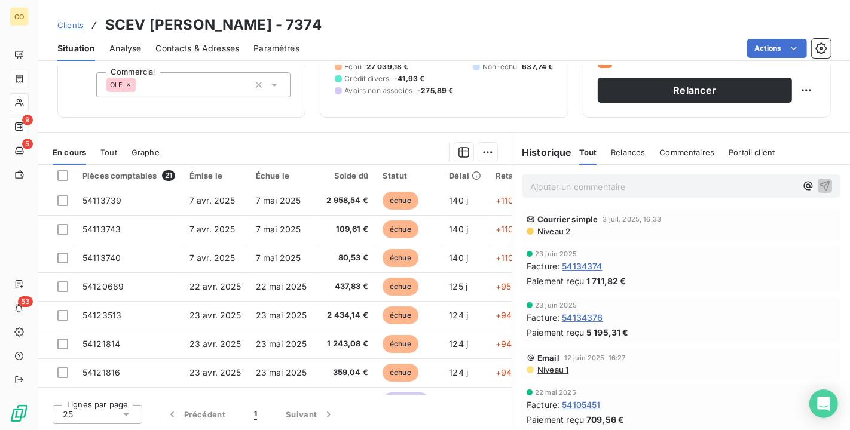
click at [577, 14] on div "Clients SCEV VINCENT CARRE - 7374" at bounding box center [443, 25] width 811 height 22
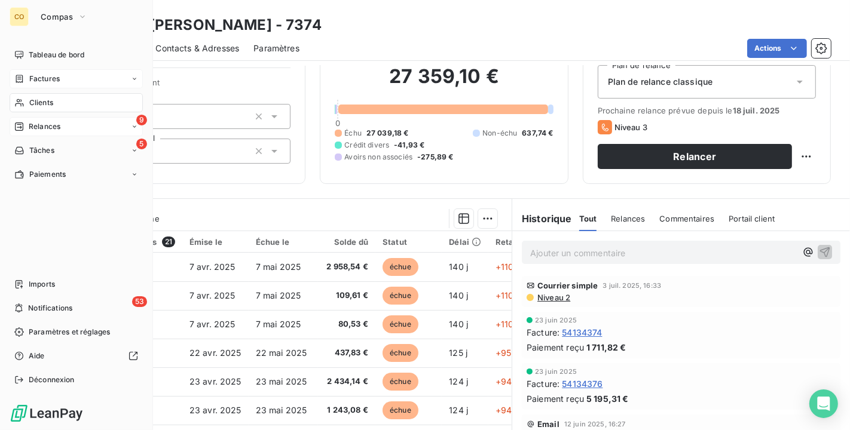
click at [25, 106] on div "Clients" at bounding box center [76, 102] width 133 height 19
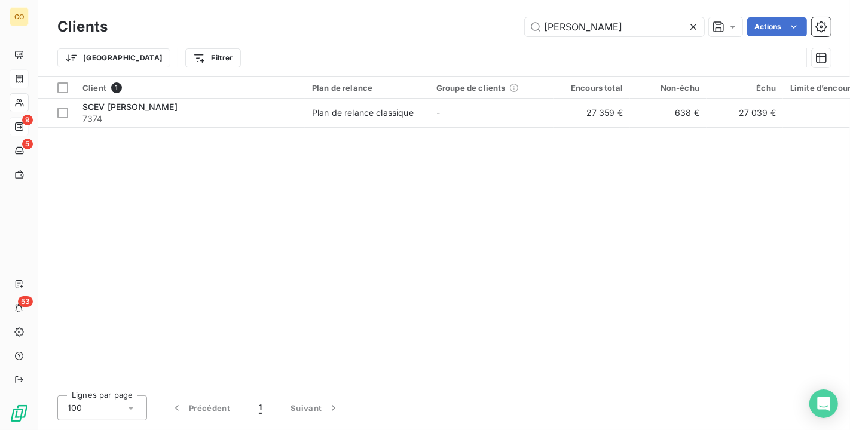
drag, startPoint x: 641, startPoint y: 26, endPoint x: 278, endPoint y: -13, distance: 364.9
click at [278, 0] on html "CO 9 5 53 Clients VINCENT CARRE Actions Trier Filtrer Client 1 Plan de relance …" at bounding box center [425, 215] width 850 height 430
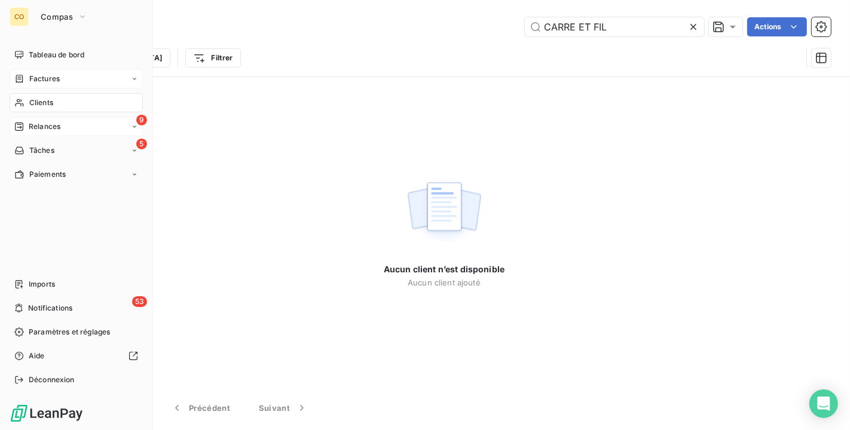
click at [20, 96] on div "Clients" at bounding box center [76, 102] width 133 height 19
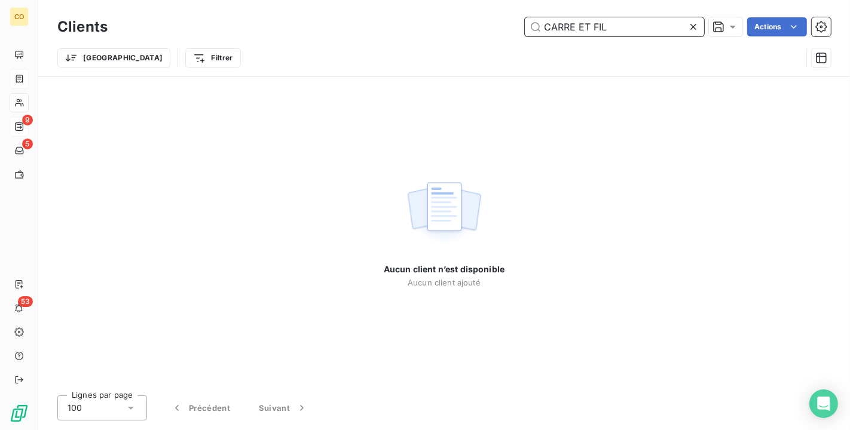
click at [617, 26] on input "CARRE ET FIL" at bounding box center [614, 26] width 179 height 19
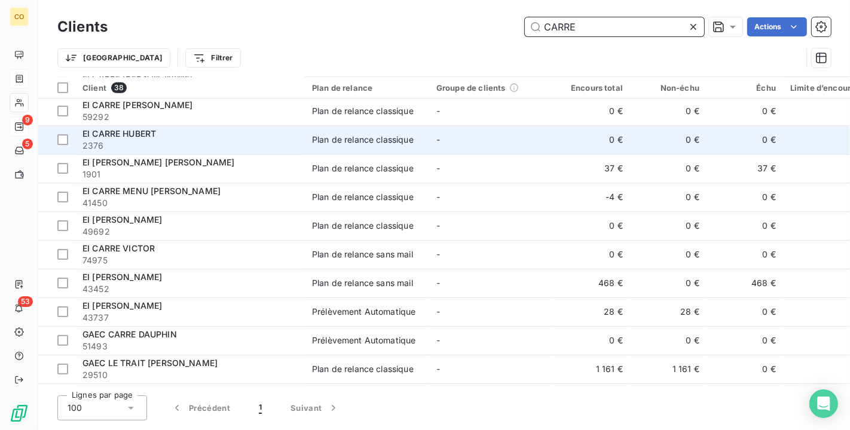
scroll to position [664, 0]
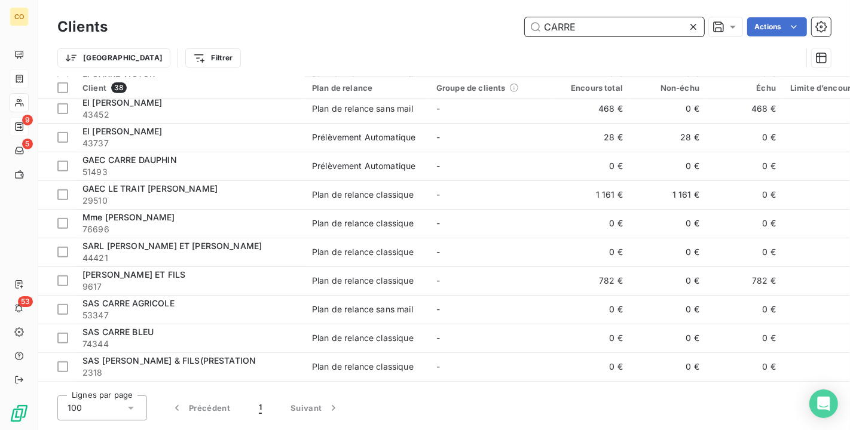
drag, startPoint x: 626, startPoint y: 23, endPoint x: 292, endPoint y: 1, distance: 334.7
click at [292, 1] on div "Clients CARRE Actions Trier Filtrer" at bounding box center [443, 38] width 811 height 76
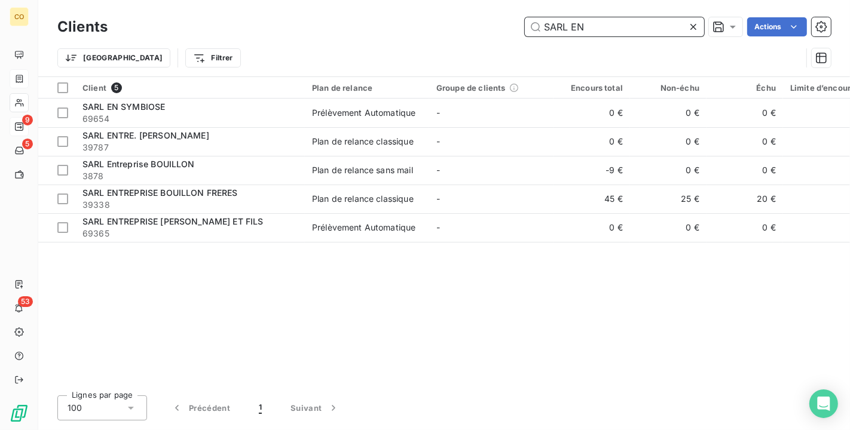
scroll to position [0, 0]
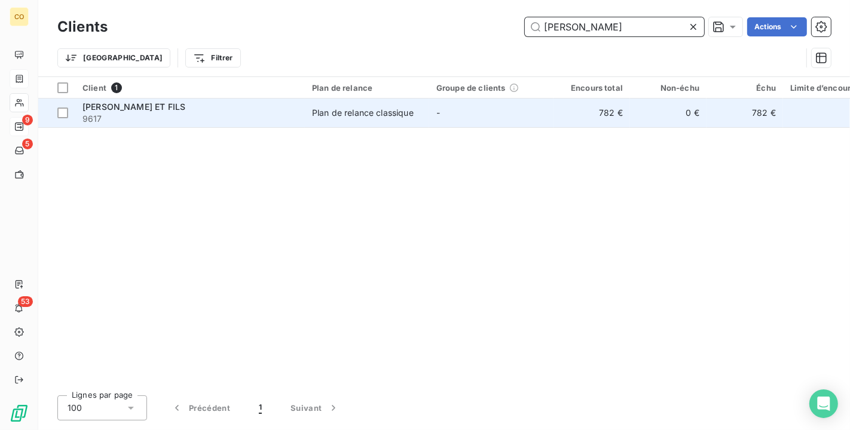
type input "SARL CARR"
click at [154, 120] on span "9617" at bounding box center [189, 119] width 215 height 12
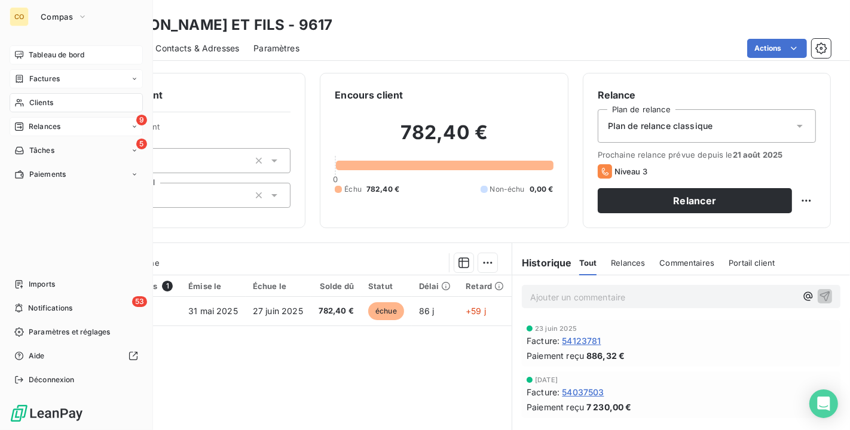
click at [41, 53] on span "Tableau de bord" at bounding box center [57, 55] width 56 height 11
